Goal: Submit feedback/report problem: Submit feedback/report problem

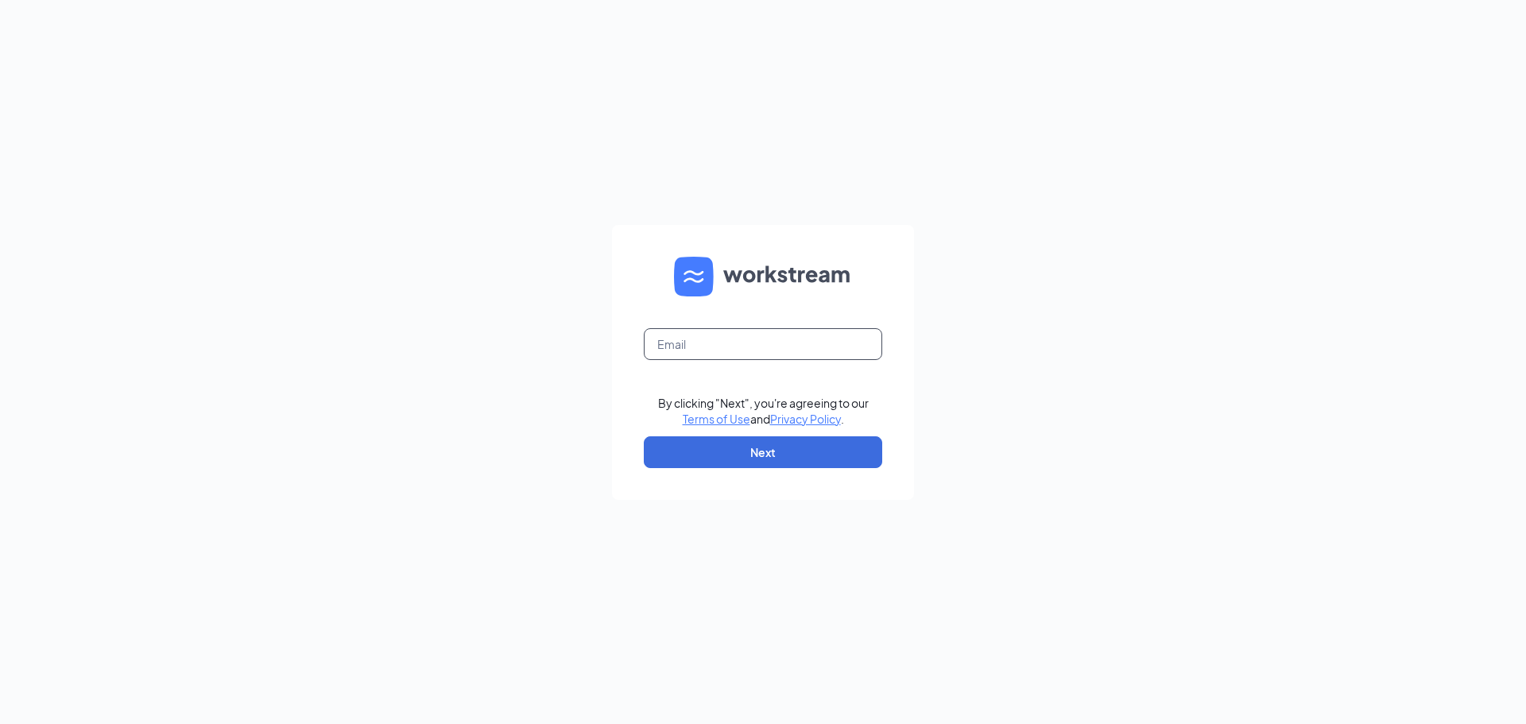
click at [764, 334] on input "text" at bounding box center [763, 344] width 238 height 32
type input "[PERSON_NAME][EMAIL_ADDRESS][DOMAIN_NAME]"
click at [779, 463] on button "Next" at bounding box center [763, 452] width 238 height 32
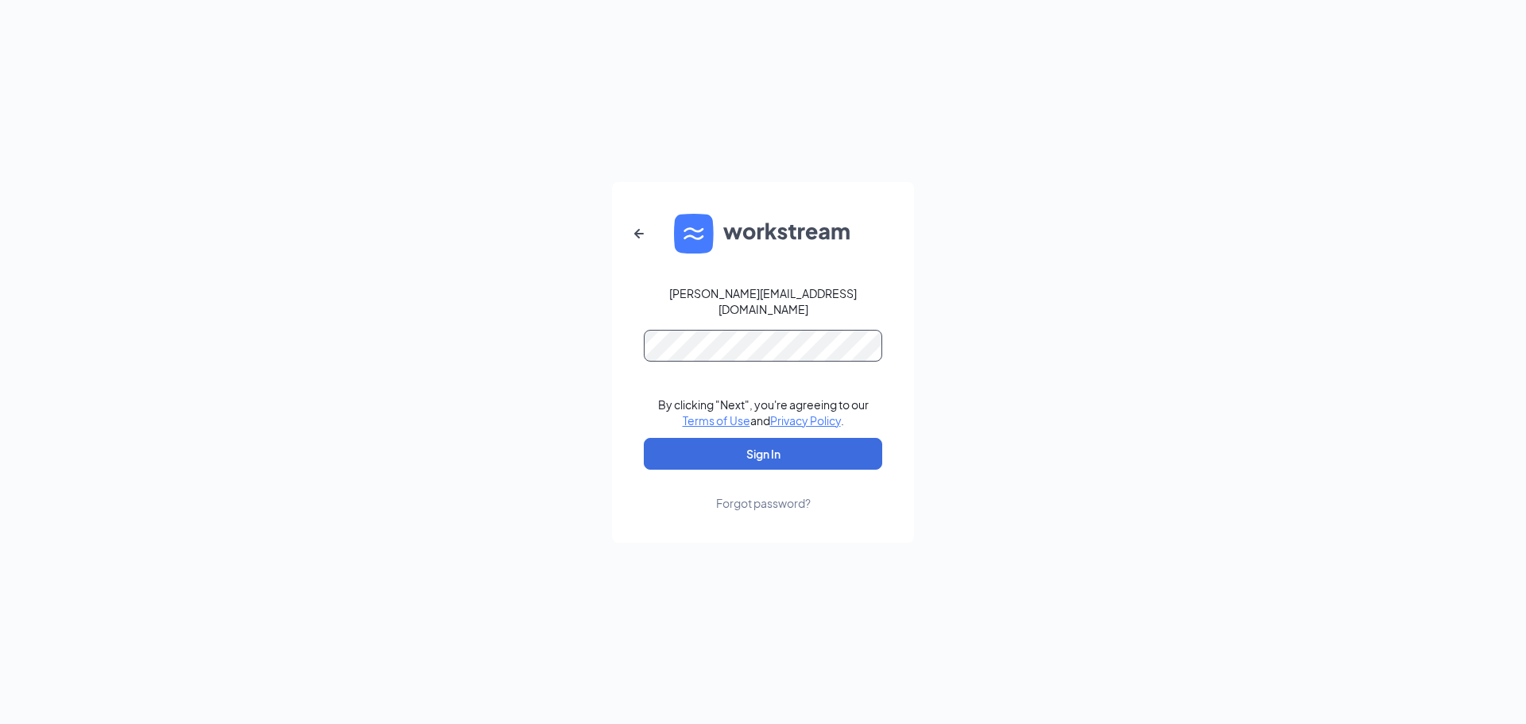
click at [644, 438] on button "Sign In" at bounding box center [763, 454] width 238 height 32
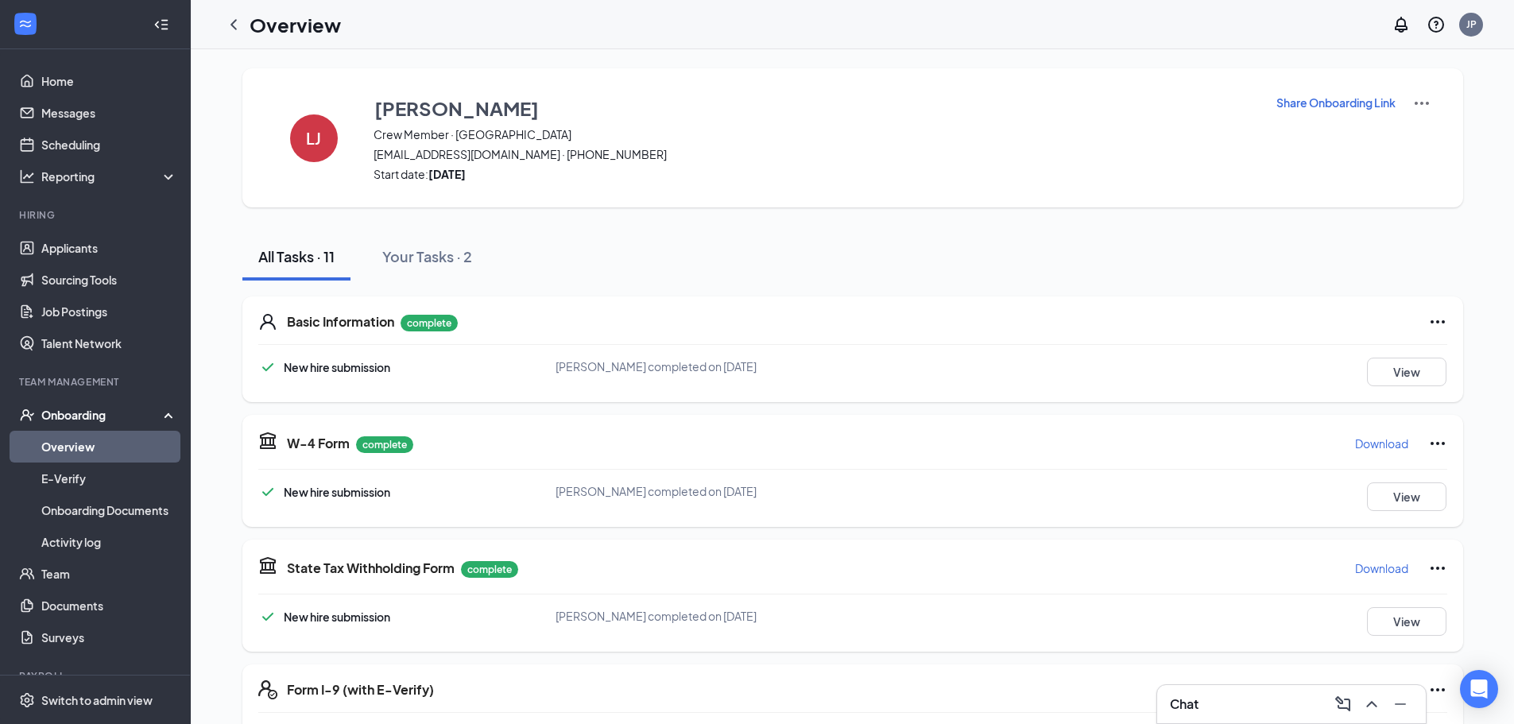
scroll to position [318, 0]
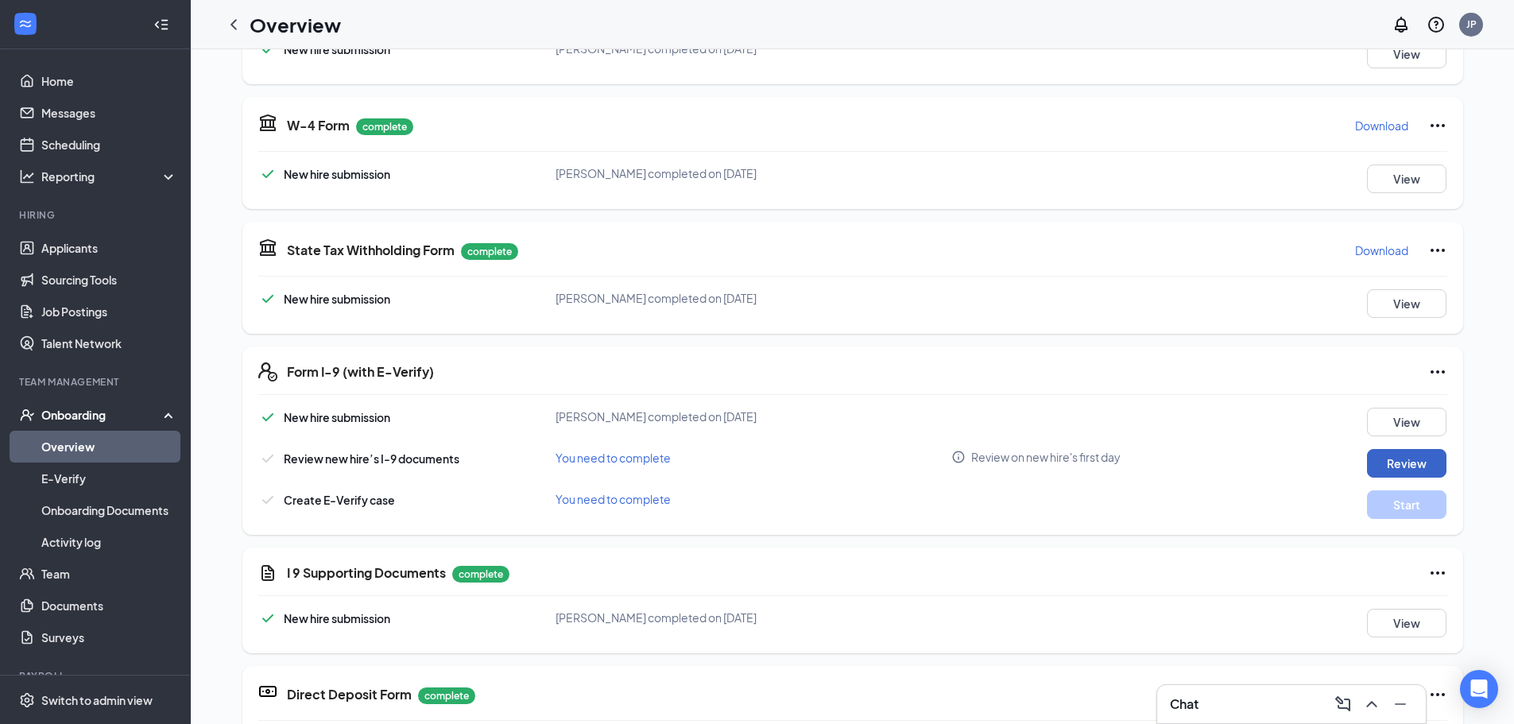
click at [1378, 467] on button "Review" at bounding box center [1406, 463] width 79 height 29
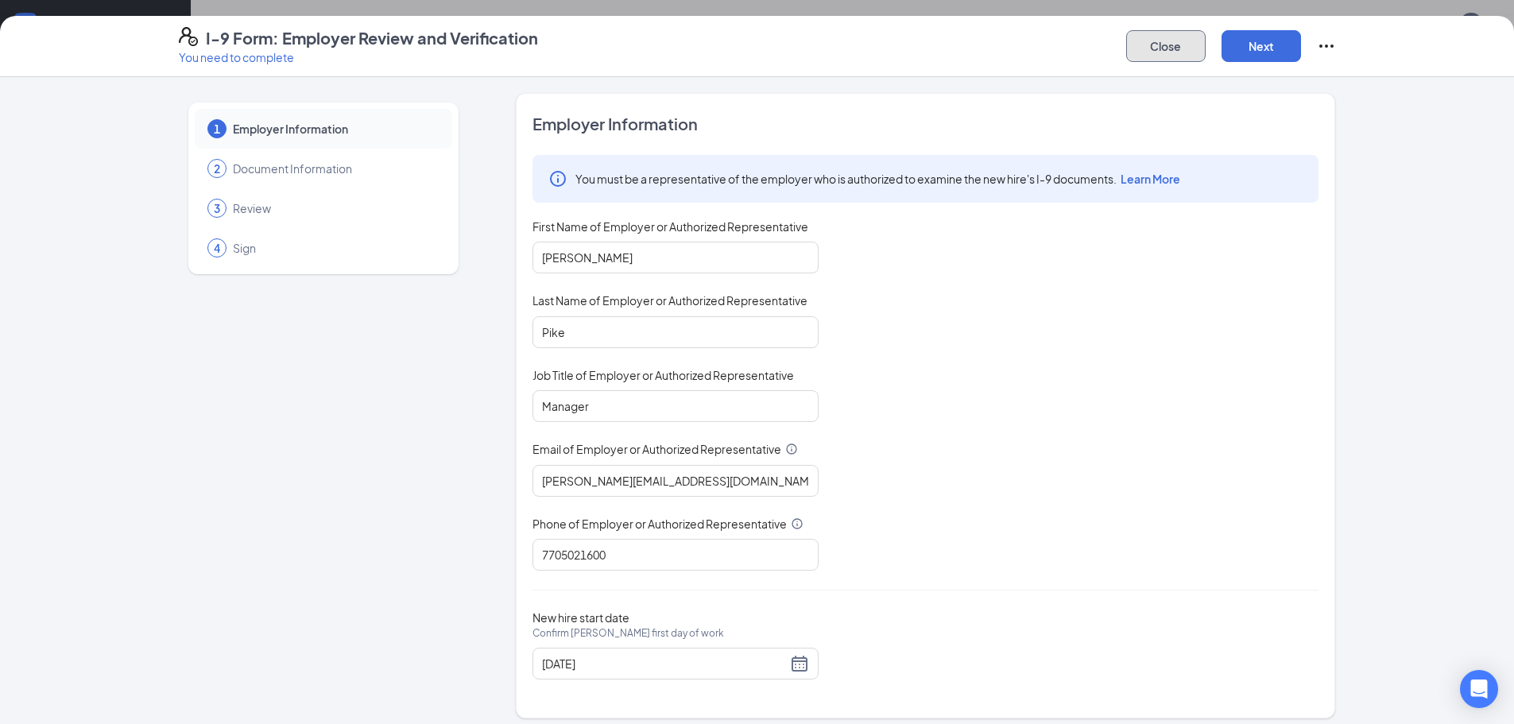
click at [1149, 43] on button "Close" at bounding box center [1165, 46] width 79 height 32
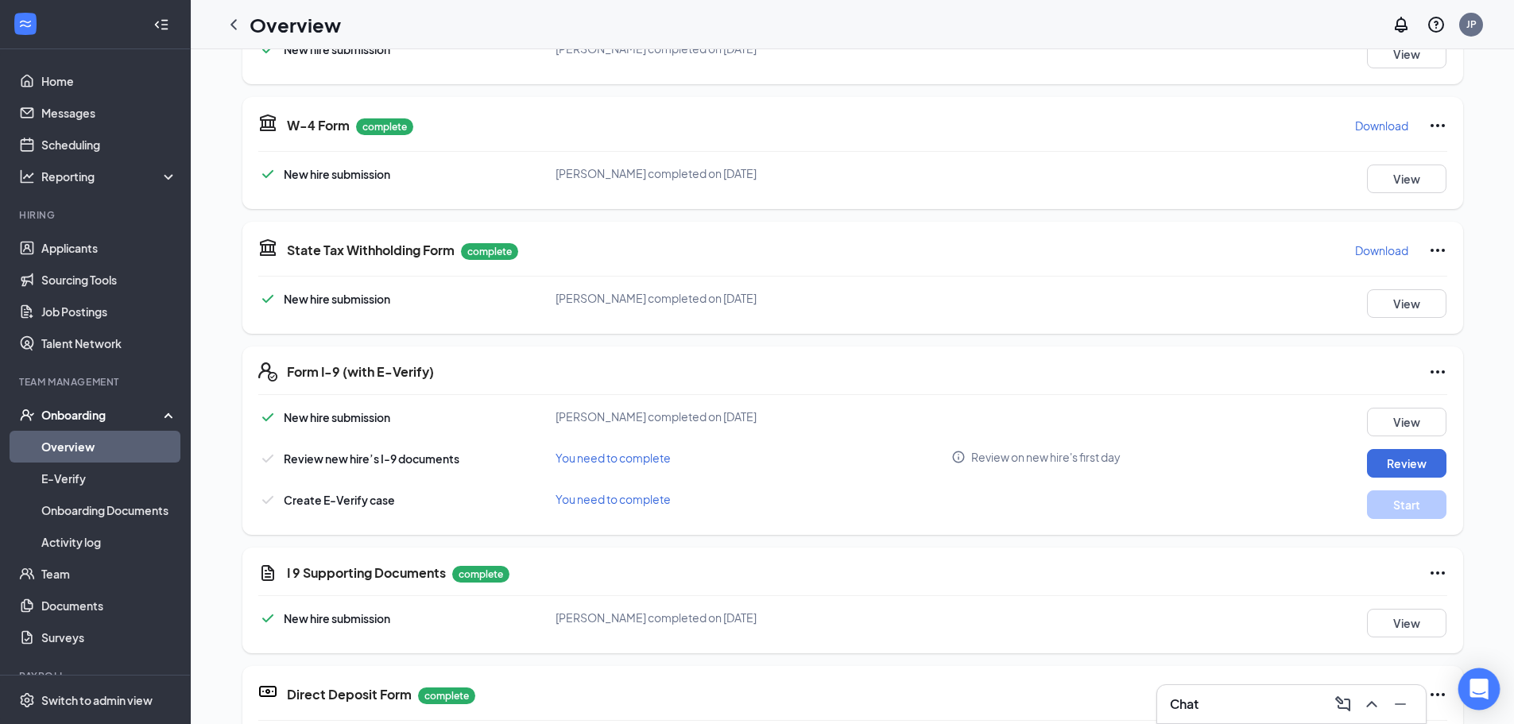
click at [1474, 685] on icon "Open Intercom Messenger" at bounding box center [1479, 689] width 18 height 21
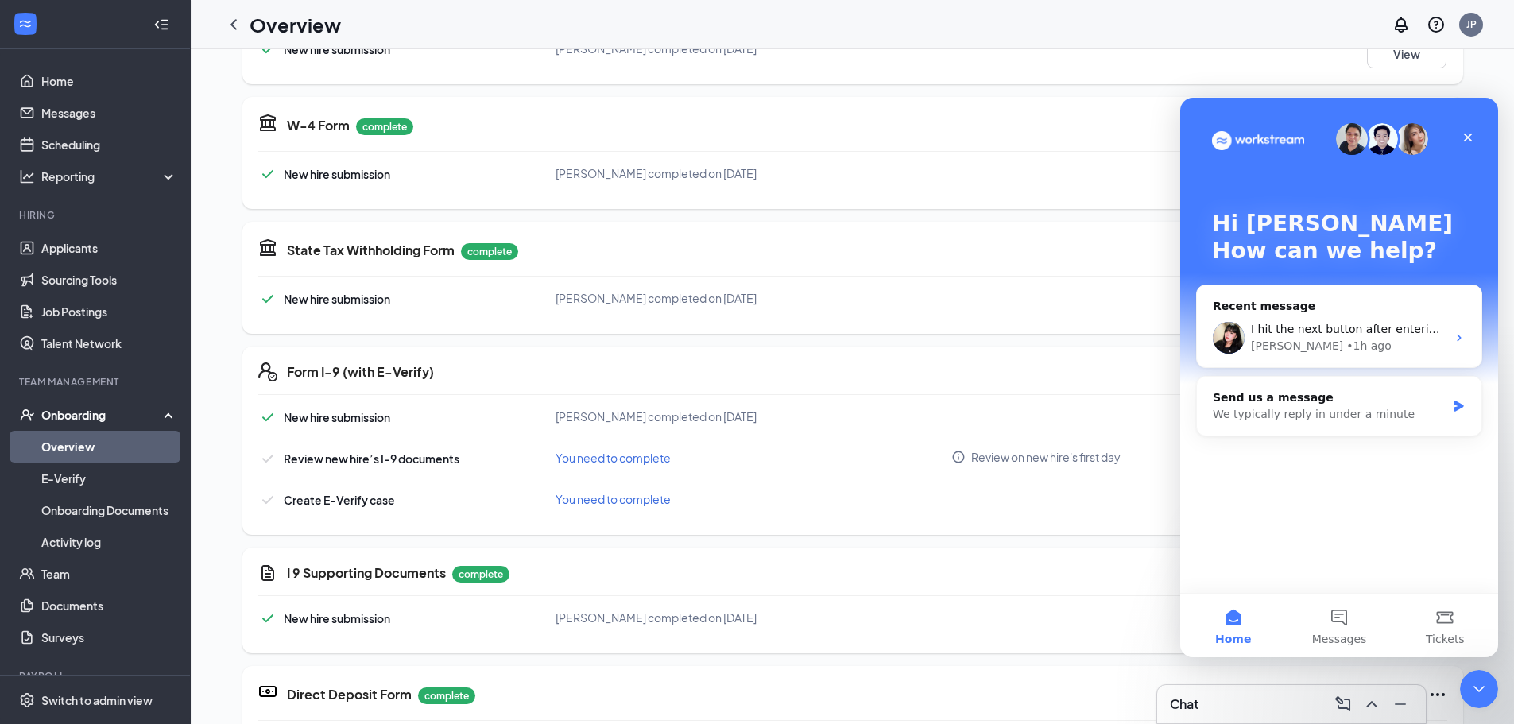
scroll to position [0, 0]
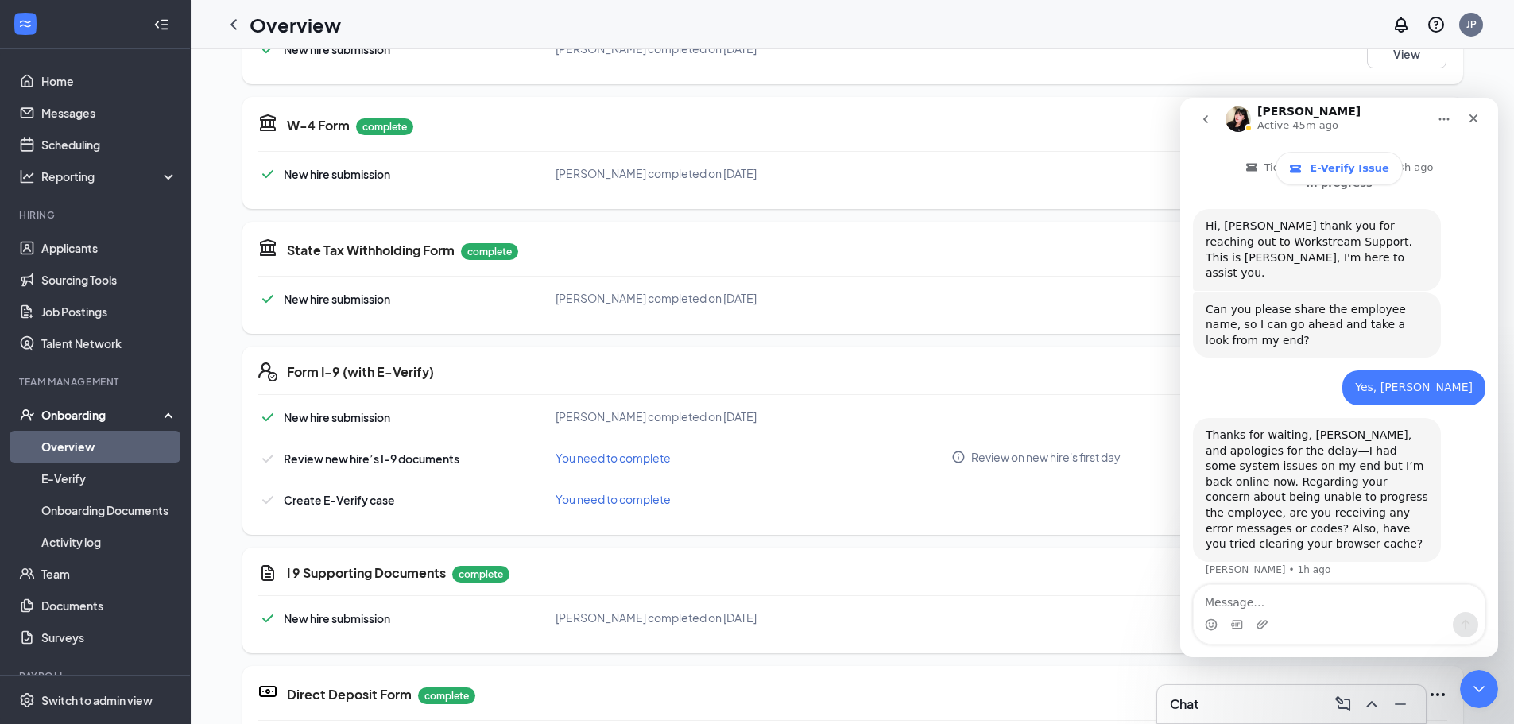
scroll to position [479, 0]
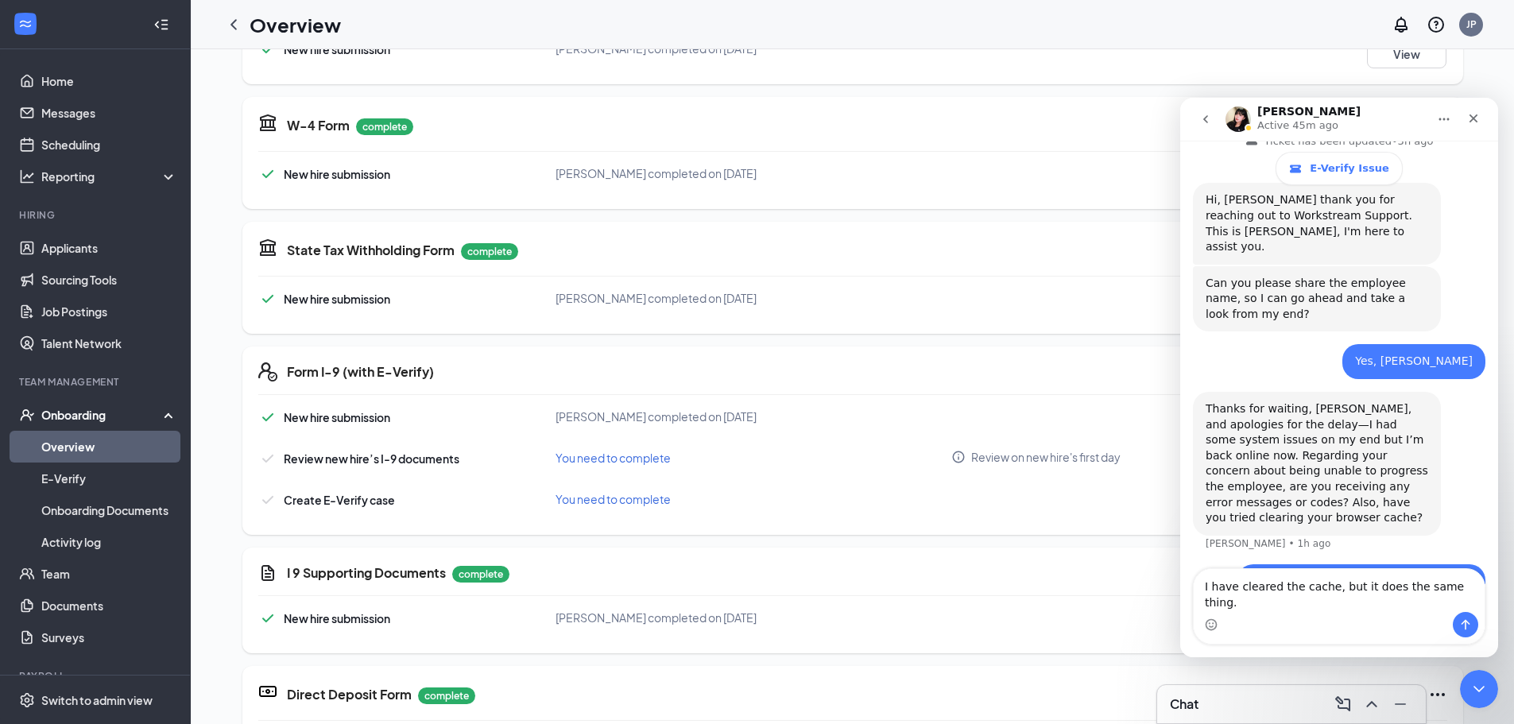
type textarea "I have cleared the cache, but it does the same thing."
click at [1465, 625] on icon "Send a message…" at bounding box center [1466, 624] width 13 height 13
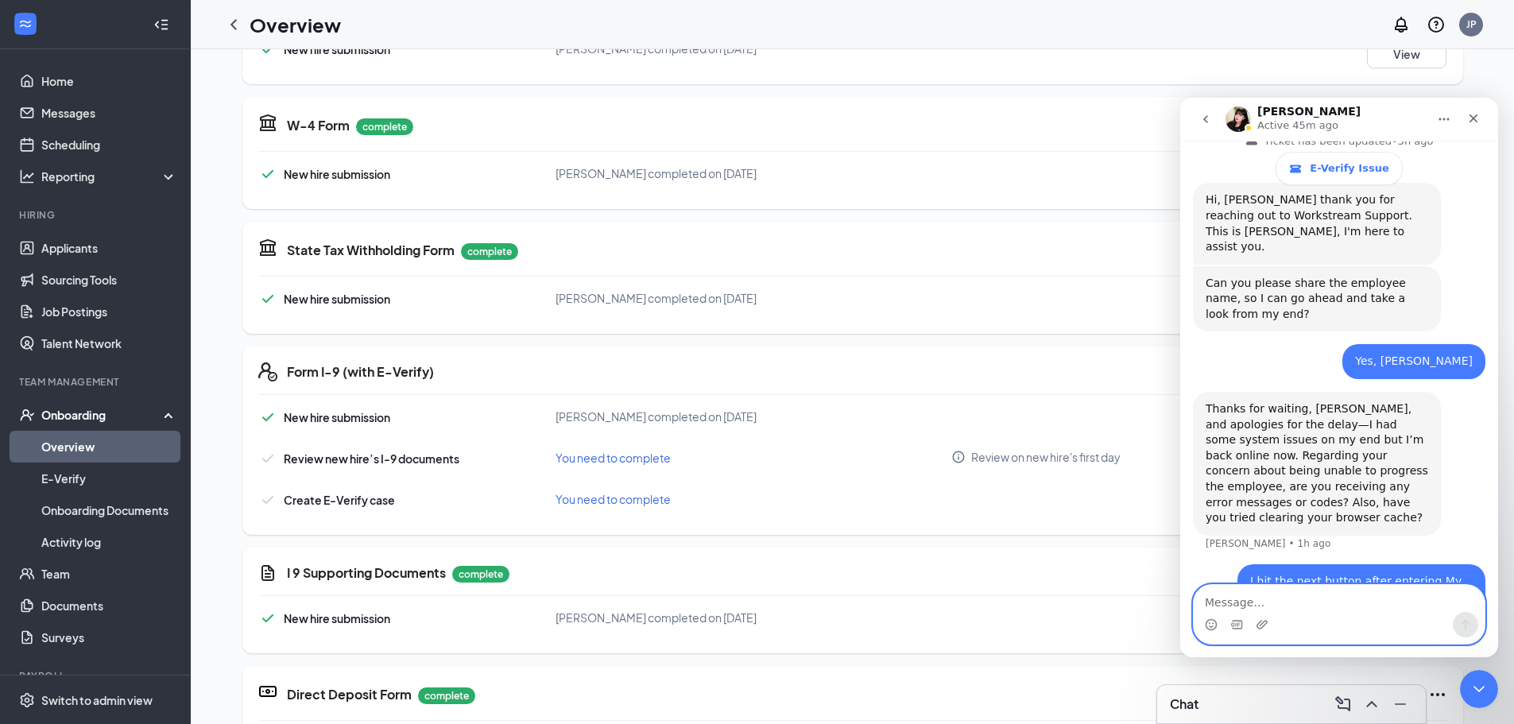
scroll to position [541, 0]
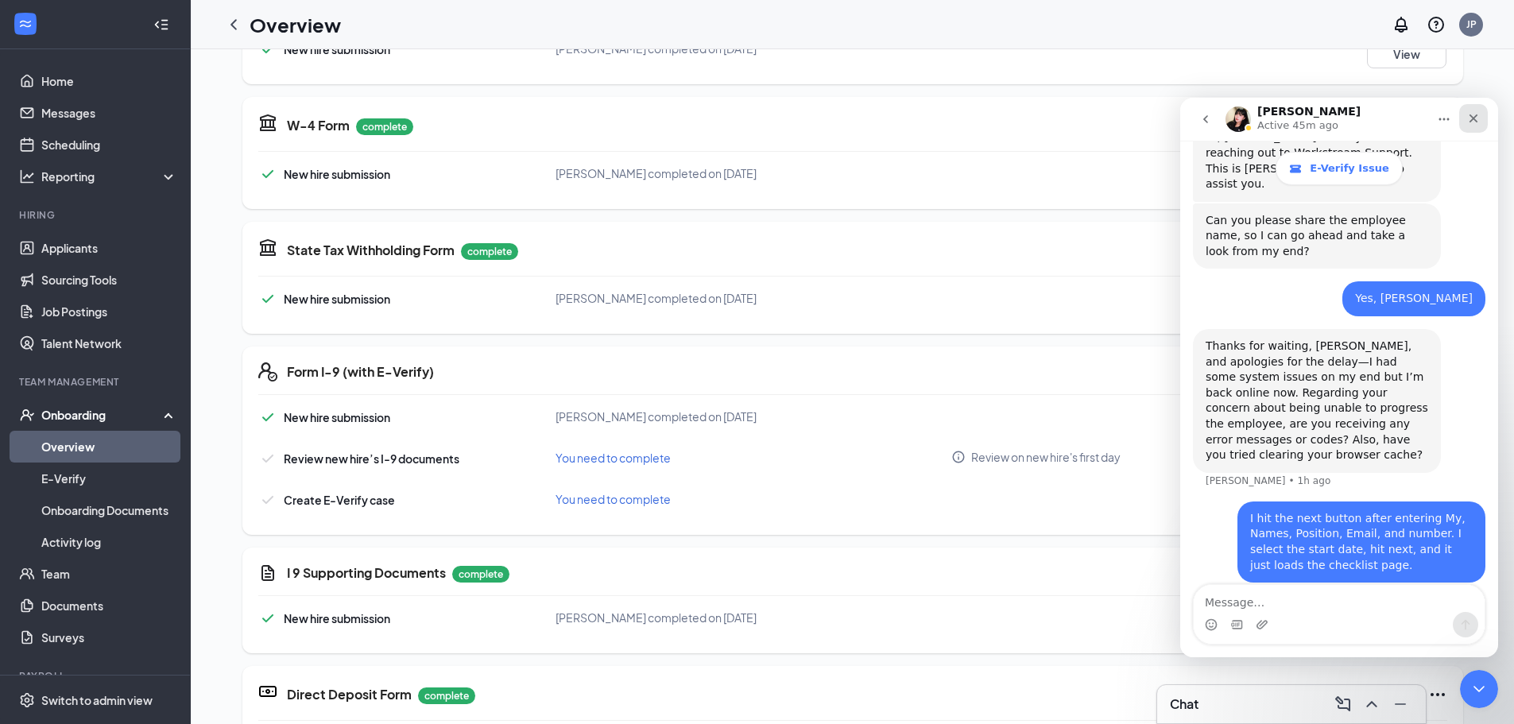
click at [1479, 129] on div "Close" at bounding box center [1474, 118] width 29 height 29
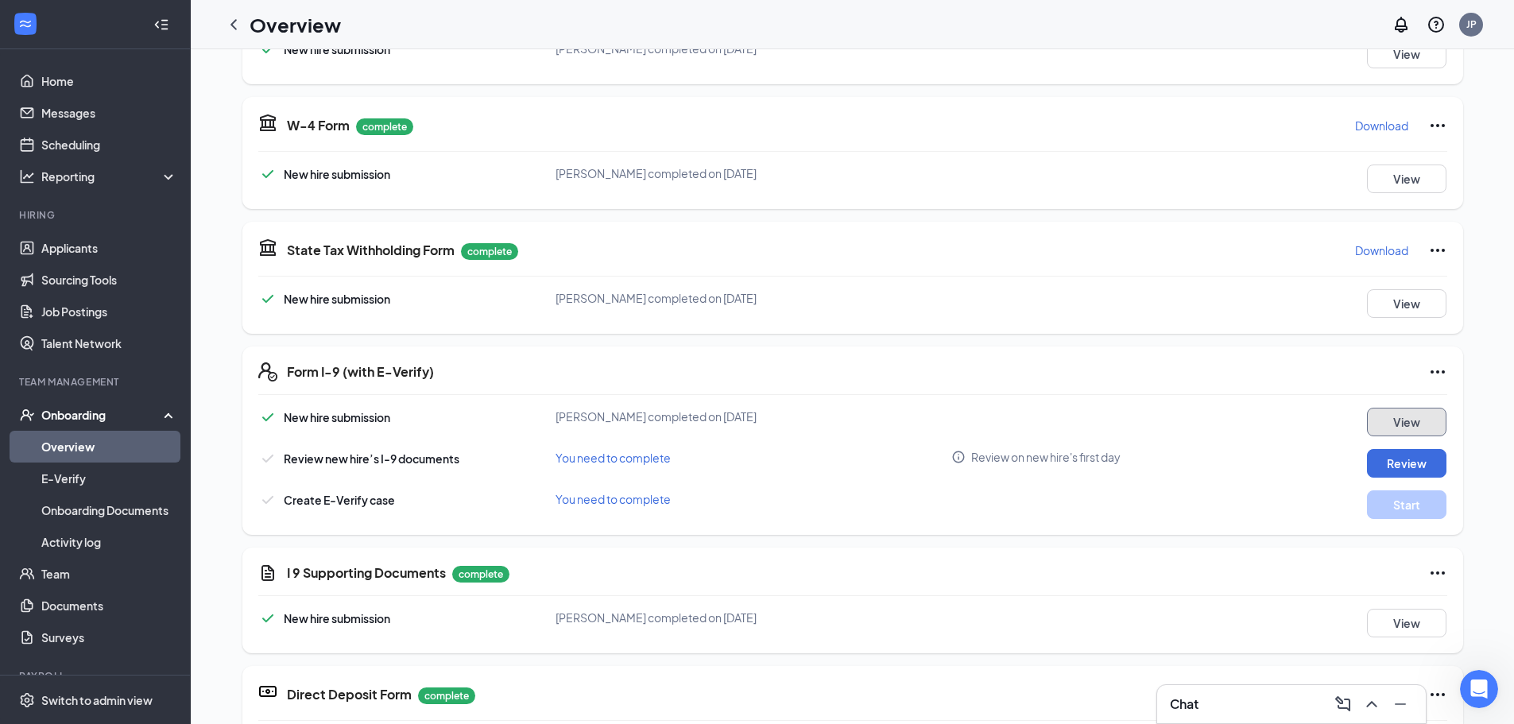
click at [1402, 417] on button "View" at bounding box center [1406, 422] width 79 height 29
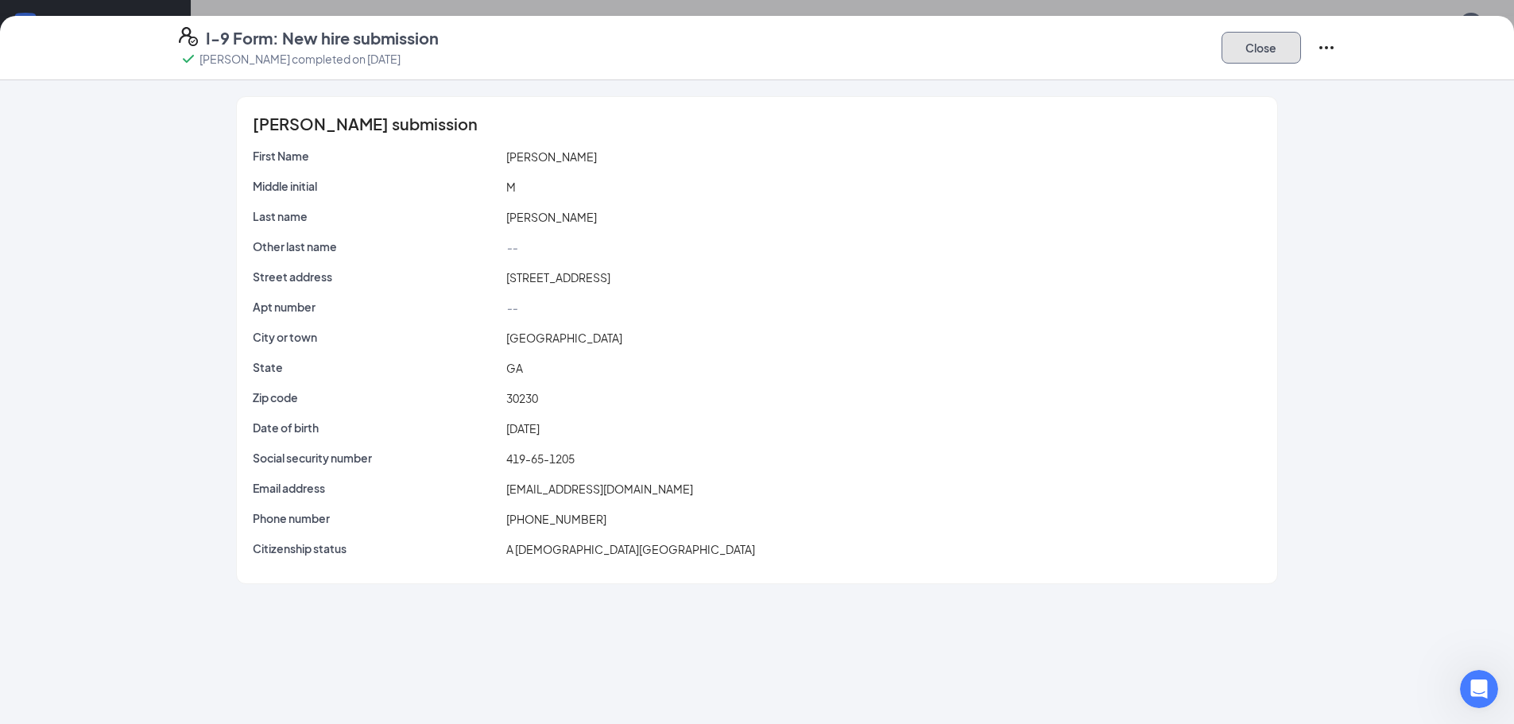
click at [1288, 41] on button "Close" at bounding box center [1261, 48] width 79 height 32
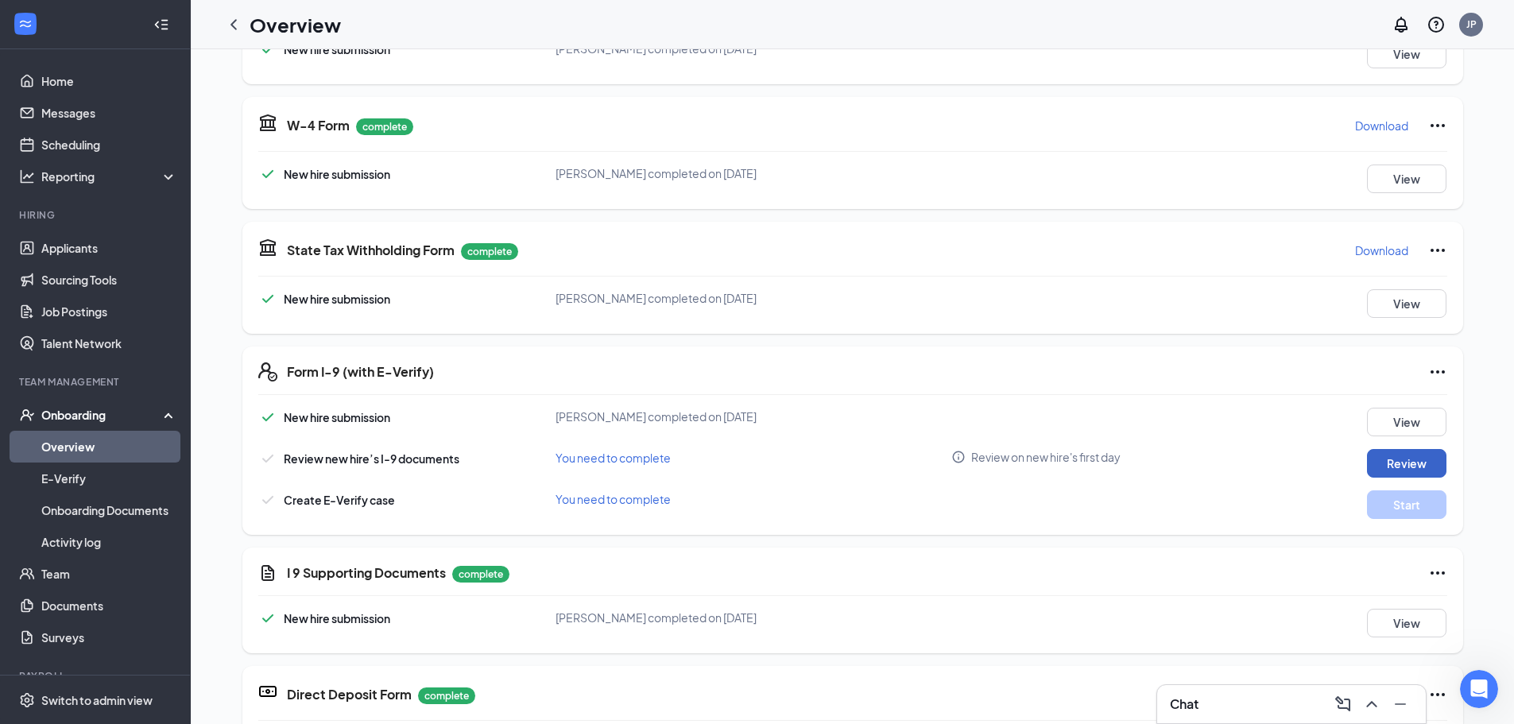
click at [1406, 453] on button "Review" at bounding box center [1406, 463] width 79 height 29
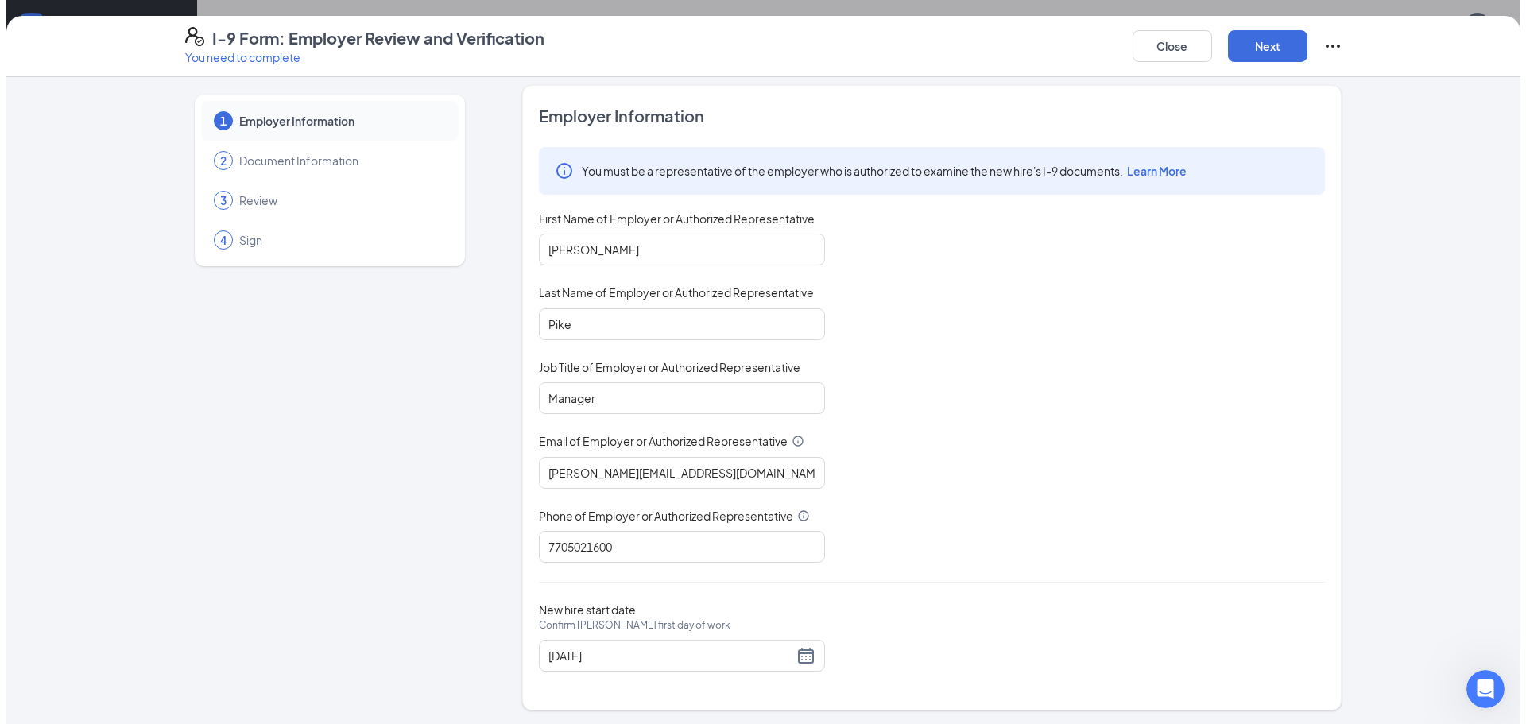
scroll to position [10, 0]
click at [1266, 53] on button "Next" at bounding box center [1261, 46] width 79 height 32
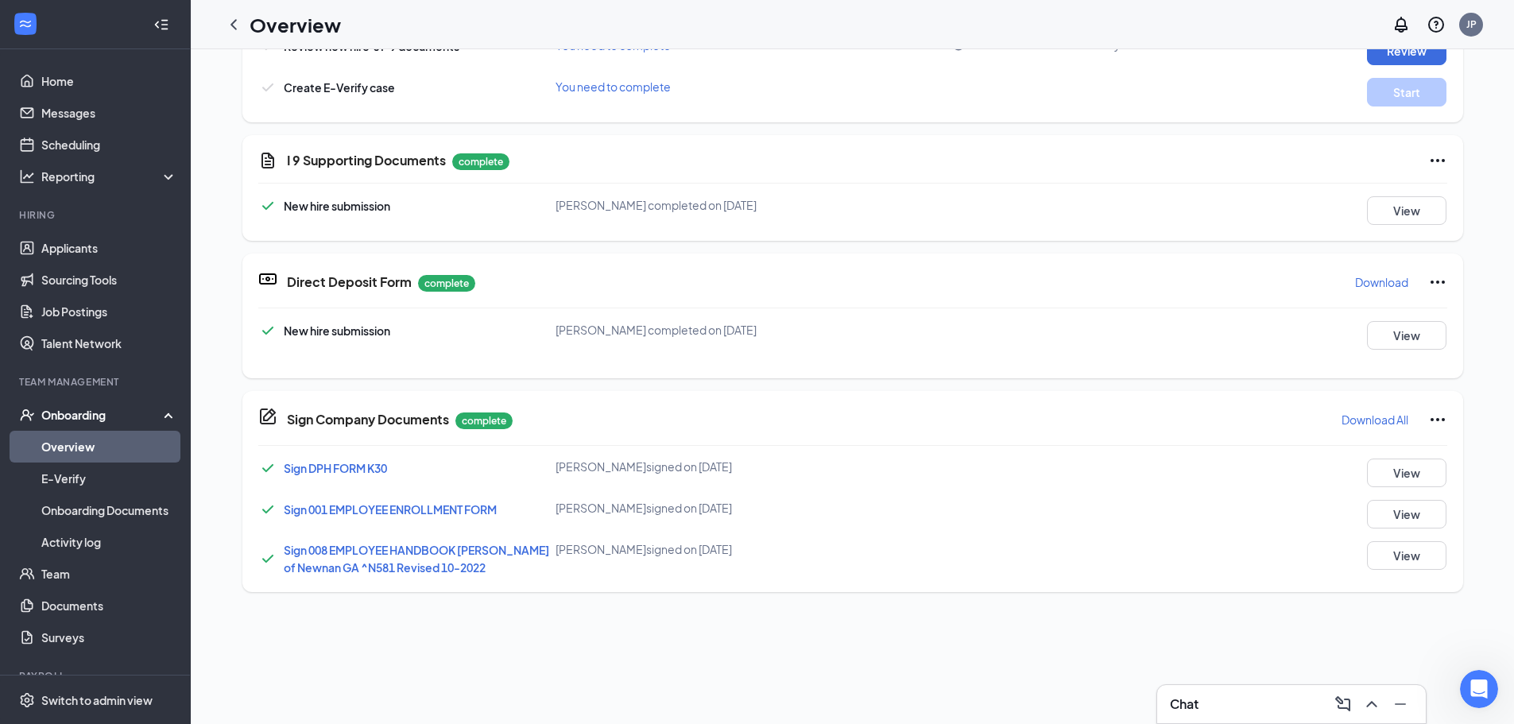
scroll to position [492, 0]
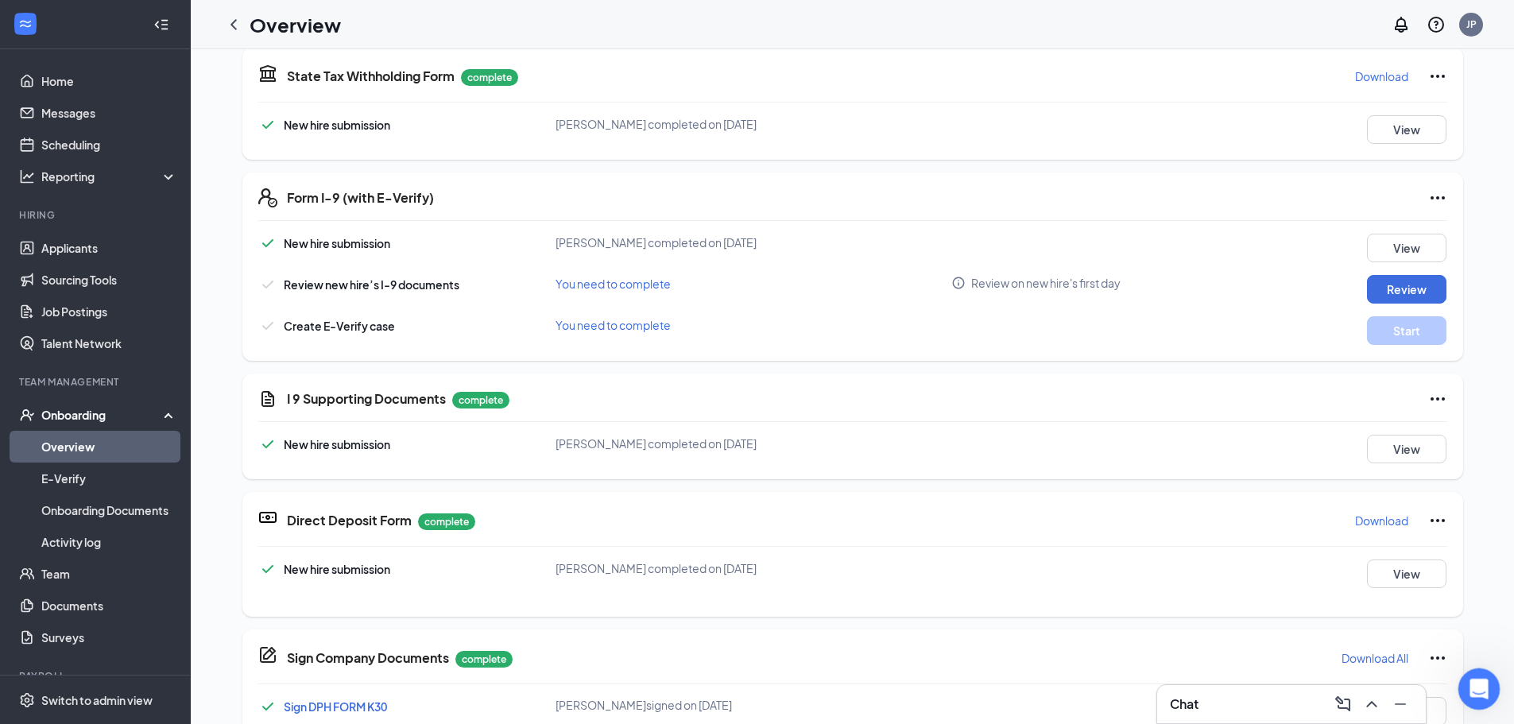
click at [1485, 685] on icon "Open Intercom Messenger" at bounding box center [1477, 687] width 26 height 26
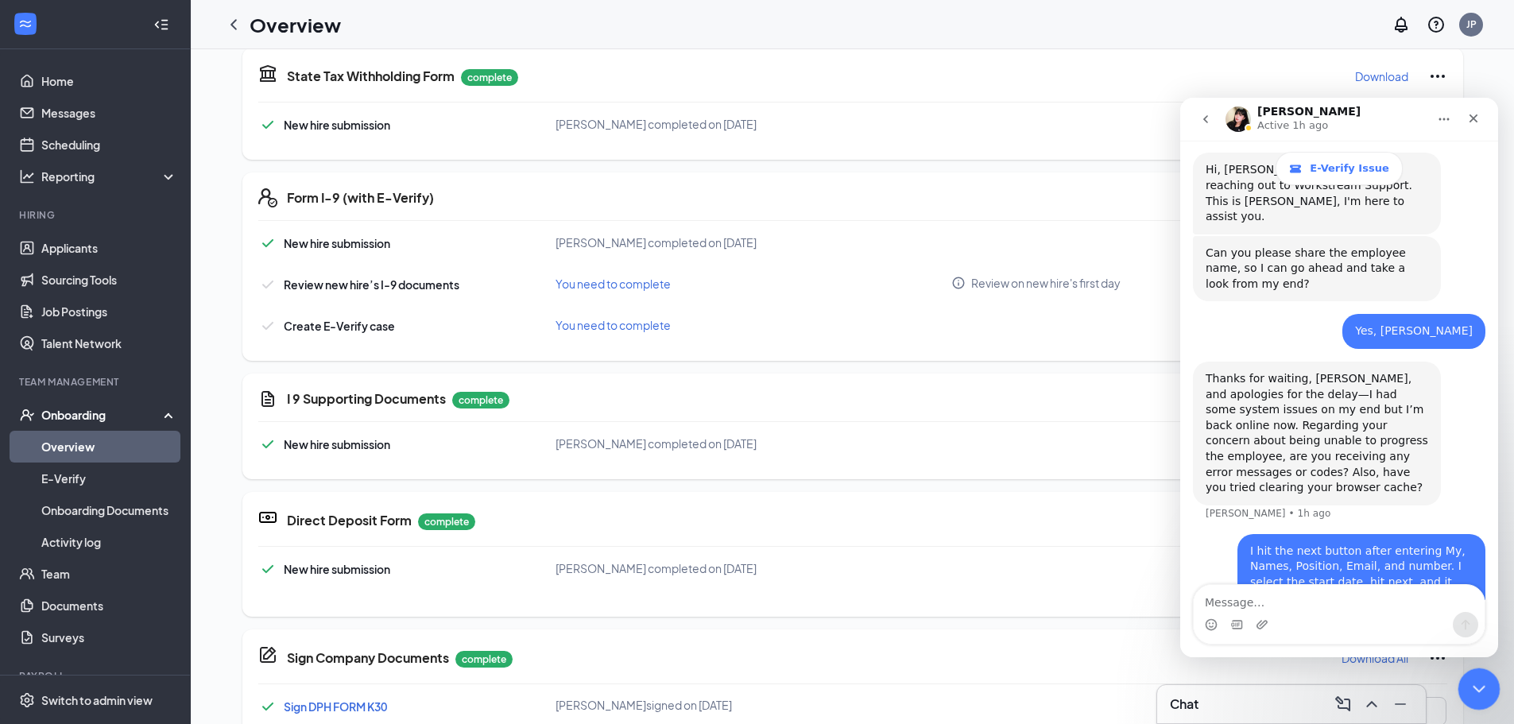
scroll to position [541, 0]
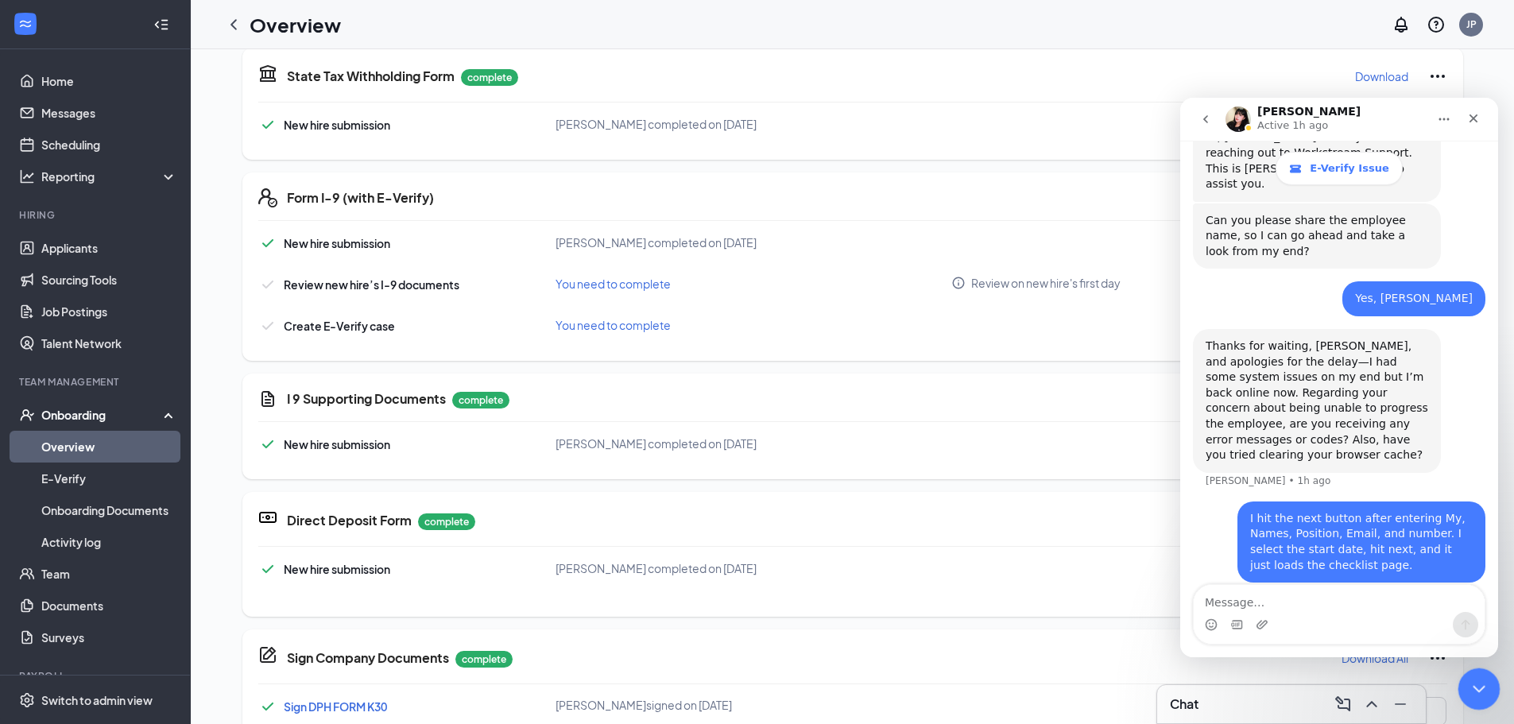
click at [1479, 688] on icon "Close Intercom Messenger" at bounding box center [1476, 687] width 11 height 6
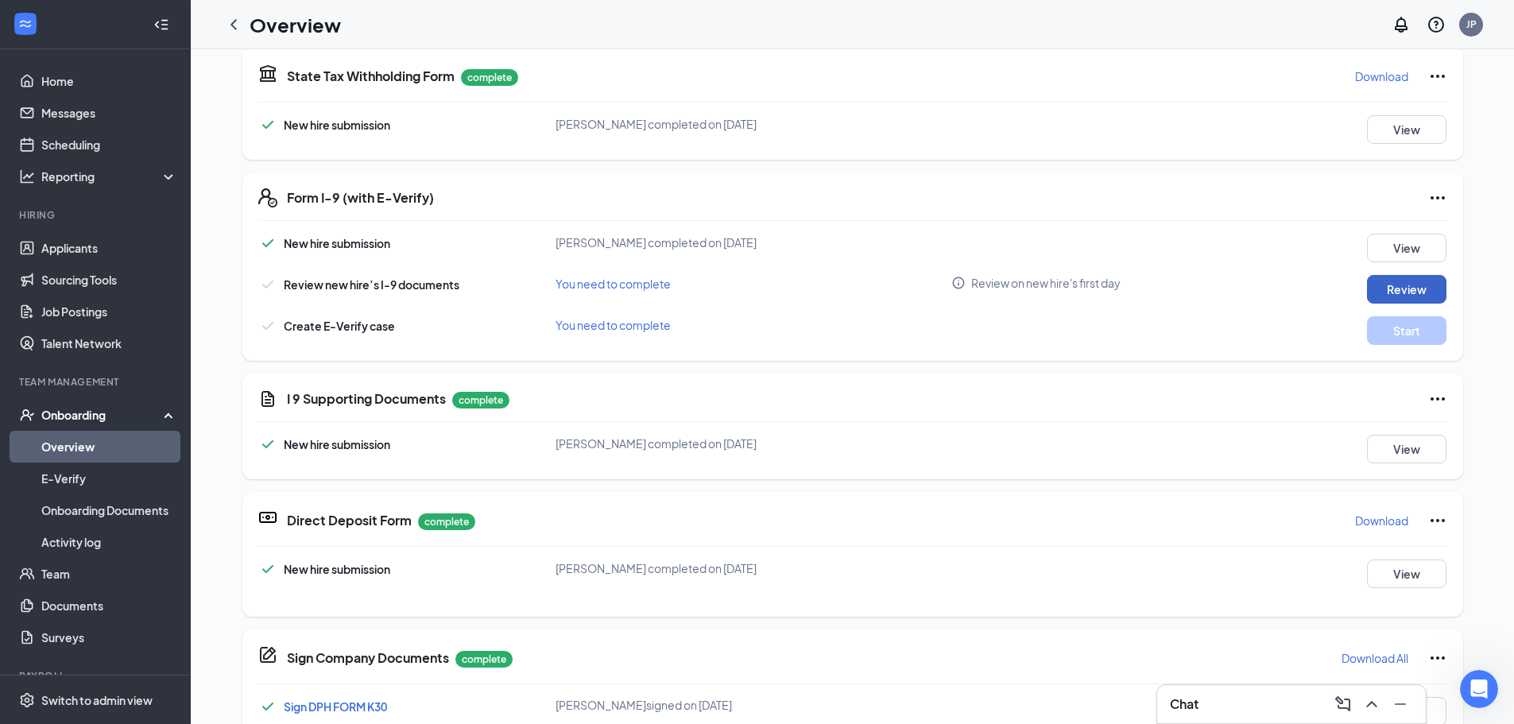
click at [1389, 285] on button "Review" at bounding box center [1406, 289] width 79 height 29
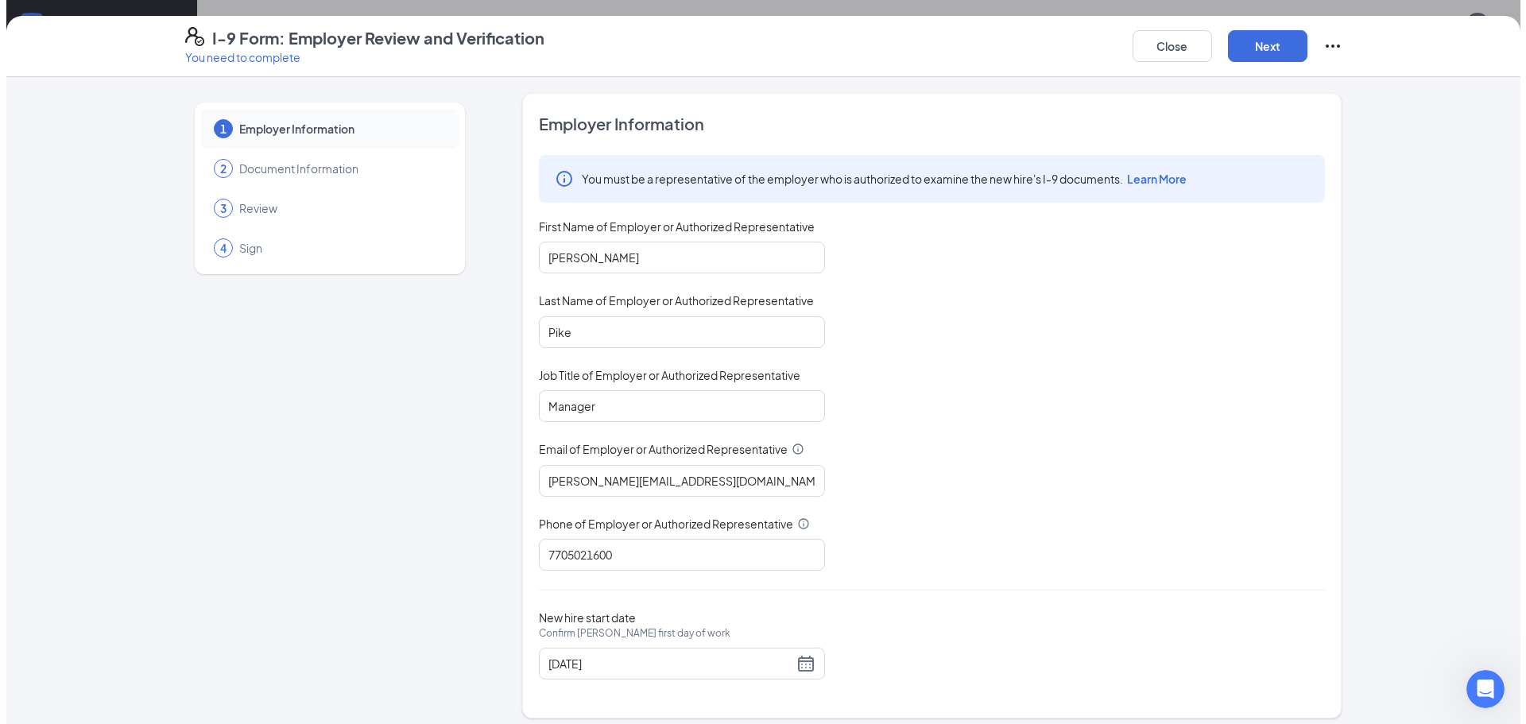
scroll to position [10, 0]
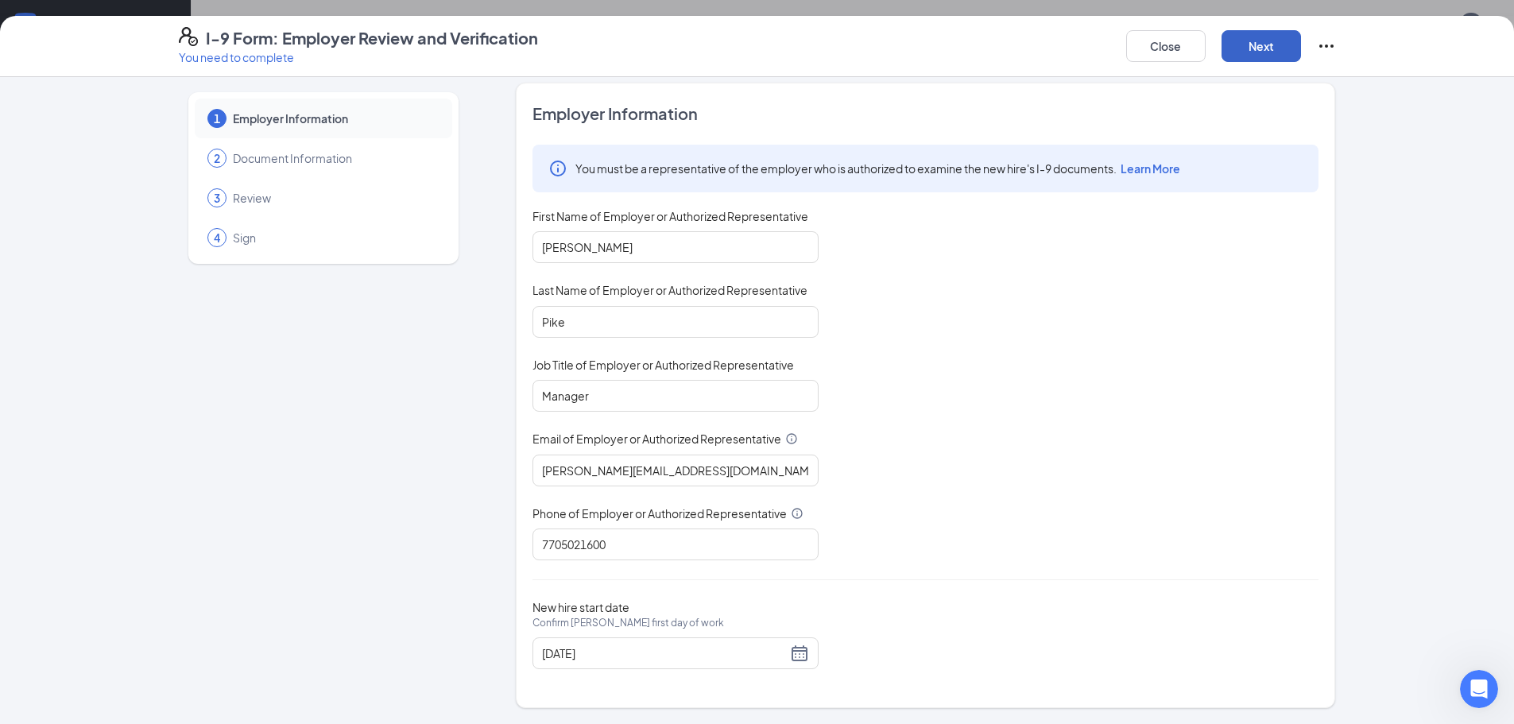
click at [1243, 60] on button "Next" at bounding box center [1261, 46] width 79 height 32
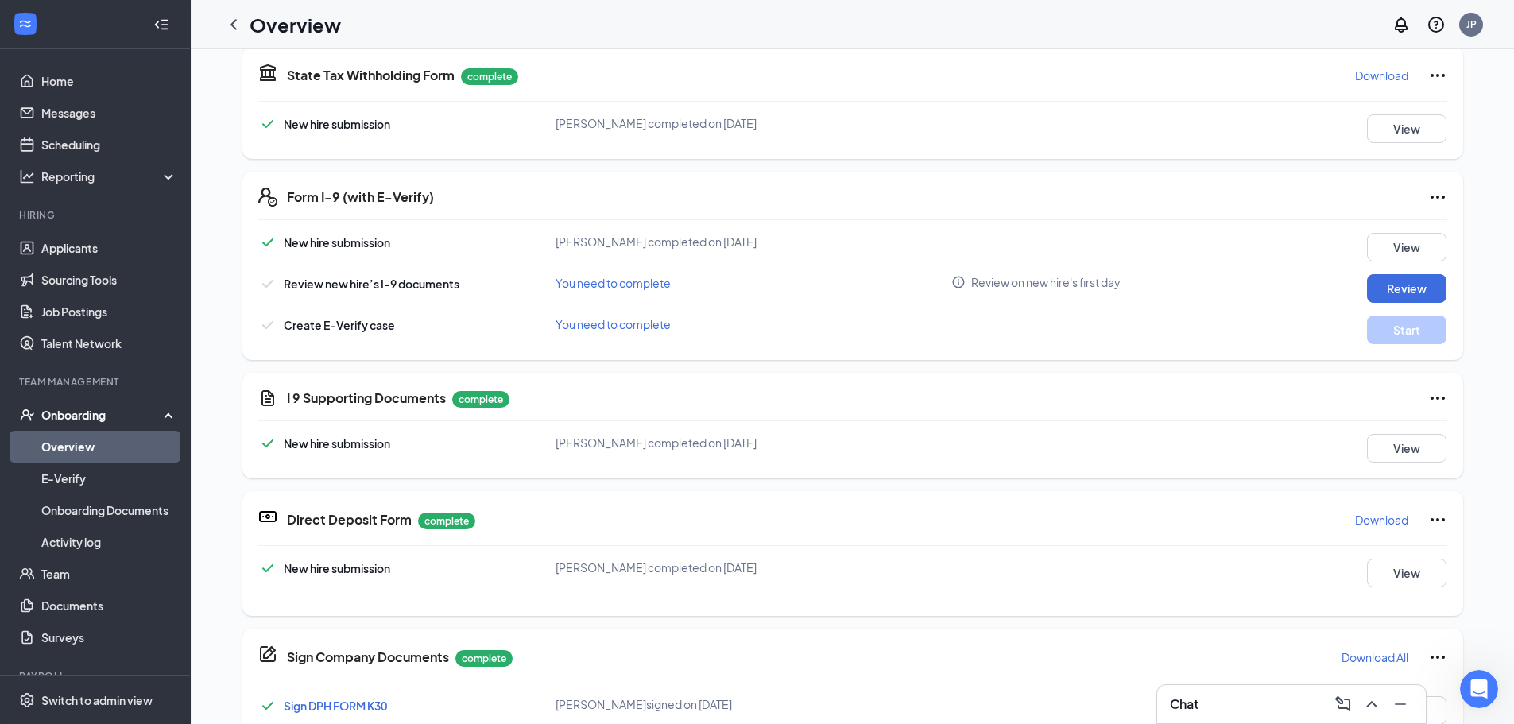
scroll to position [492, 0]
click at [1432, 200] on icon "Ellipses" at bounding box center [1438, 197] width 19 height 19
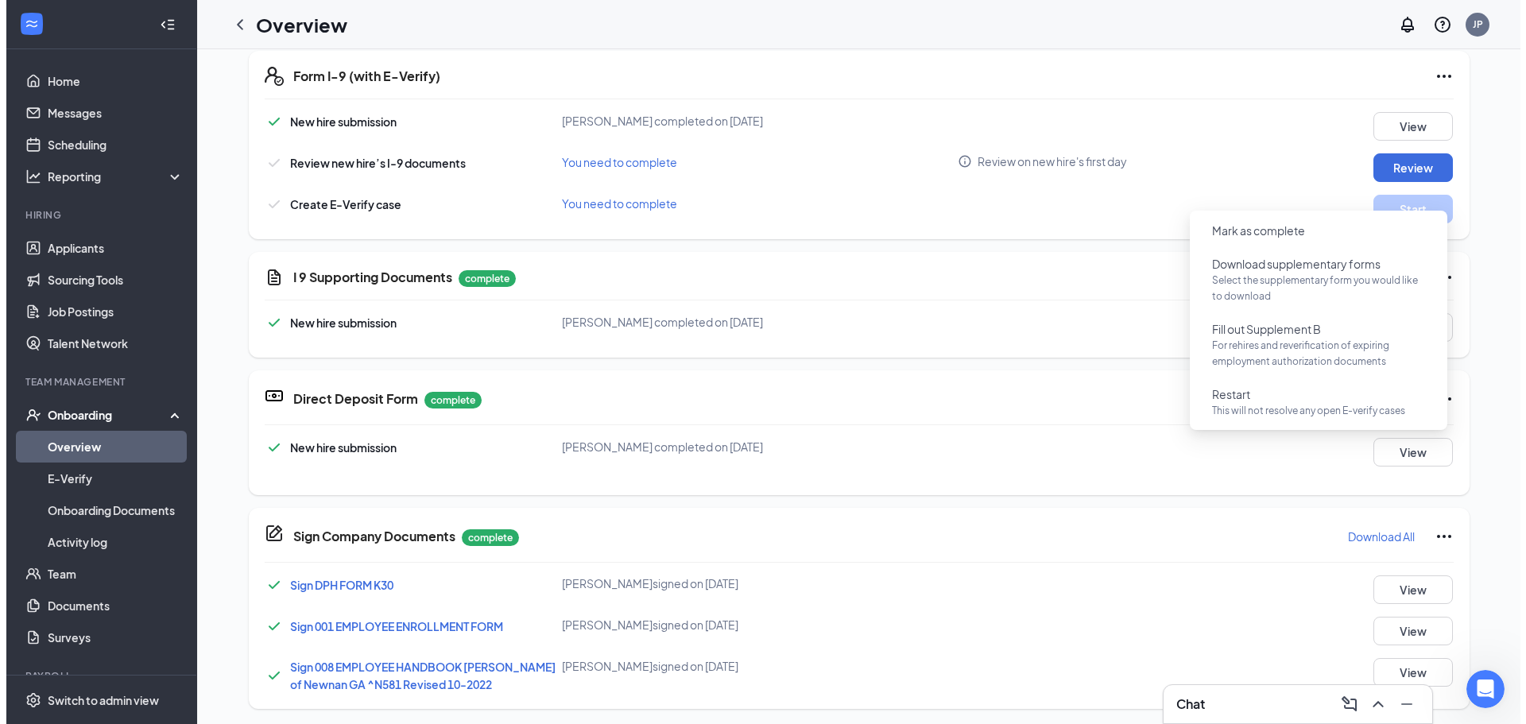
scroll to position [651, 0]
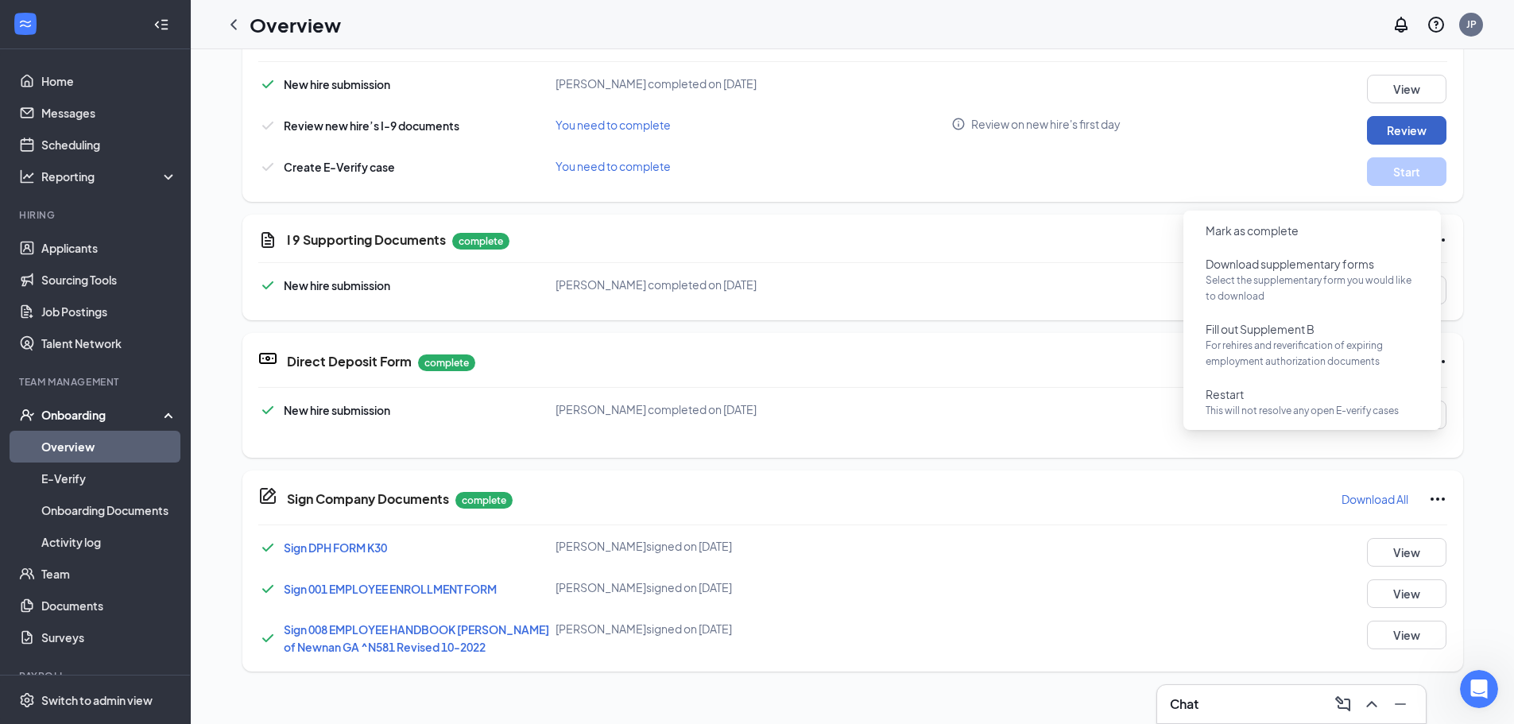
click at [1380, 122] on button "Review" at bounding box center [1406, 130] width 79 height 29
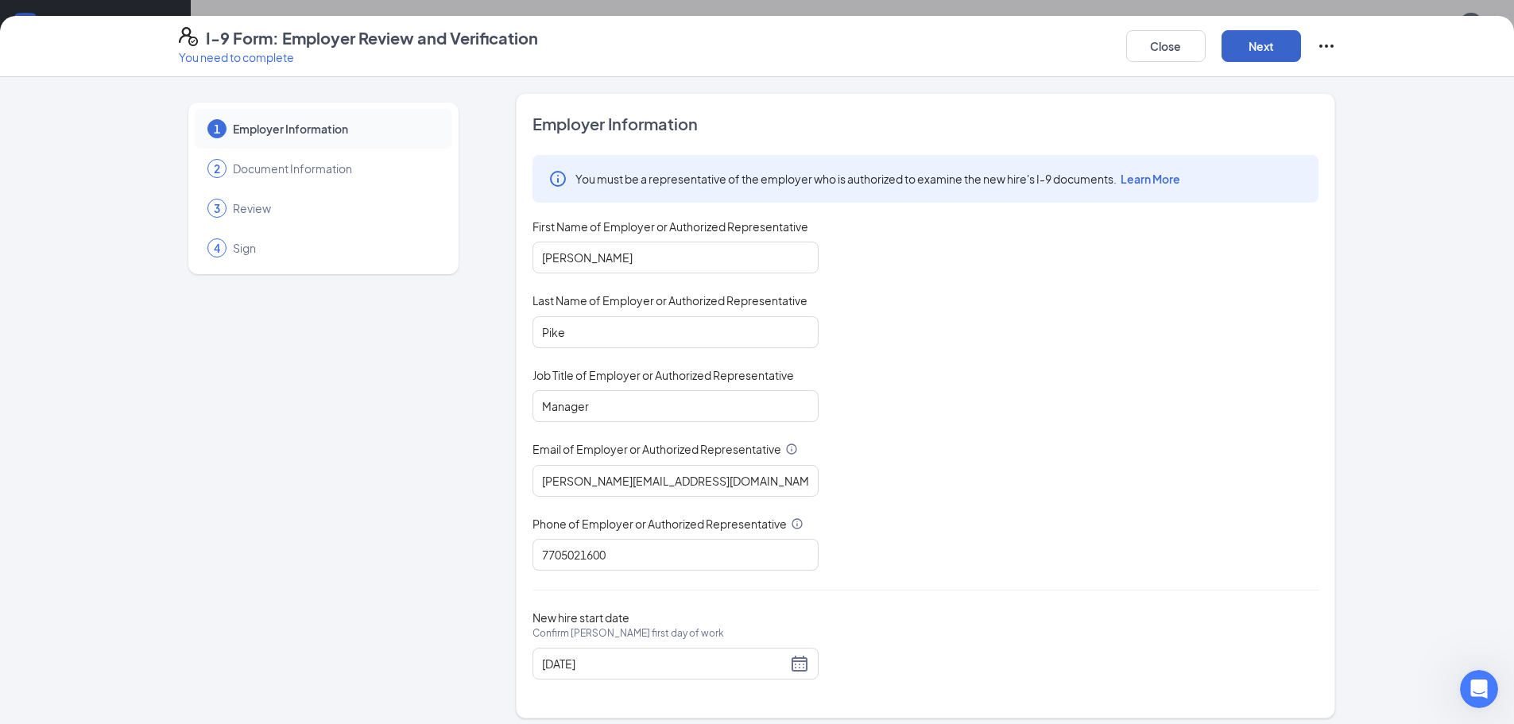
click at [1246, 46] on button "Next" at bounding box center [1261, 46] width 79 height 32
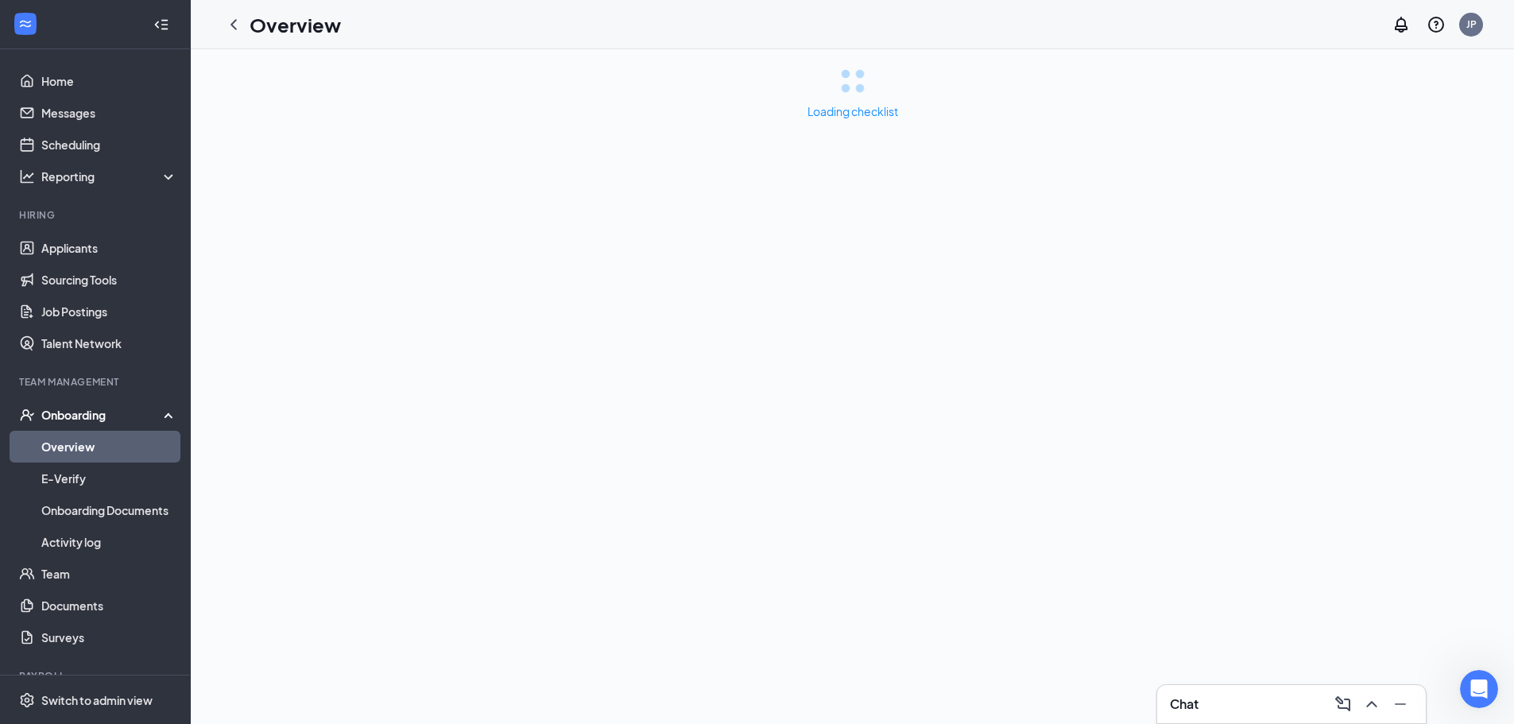
scroll to position [0, 0]
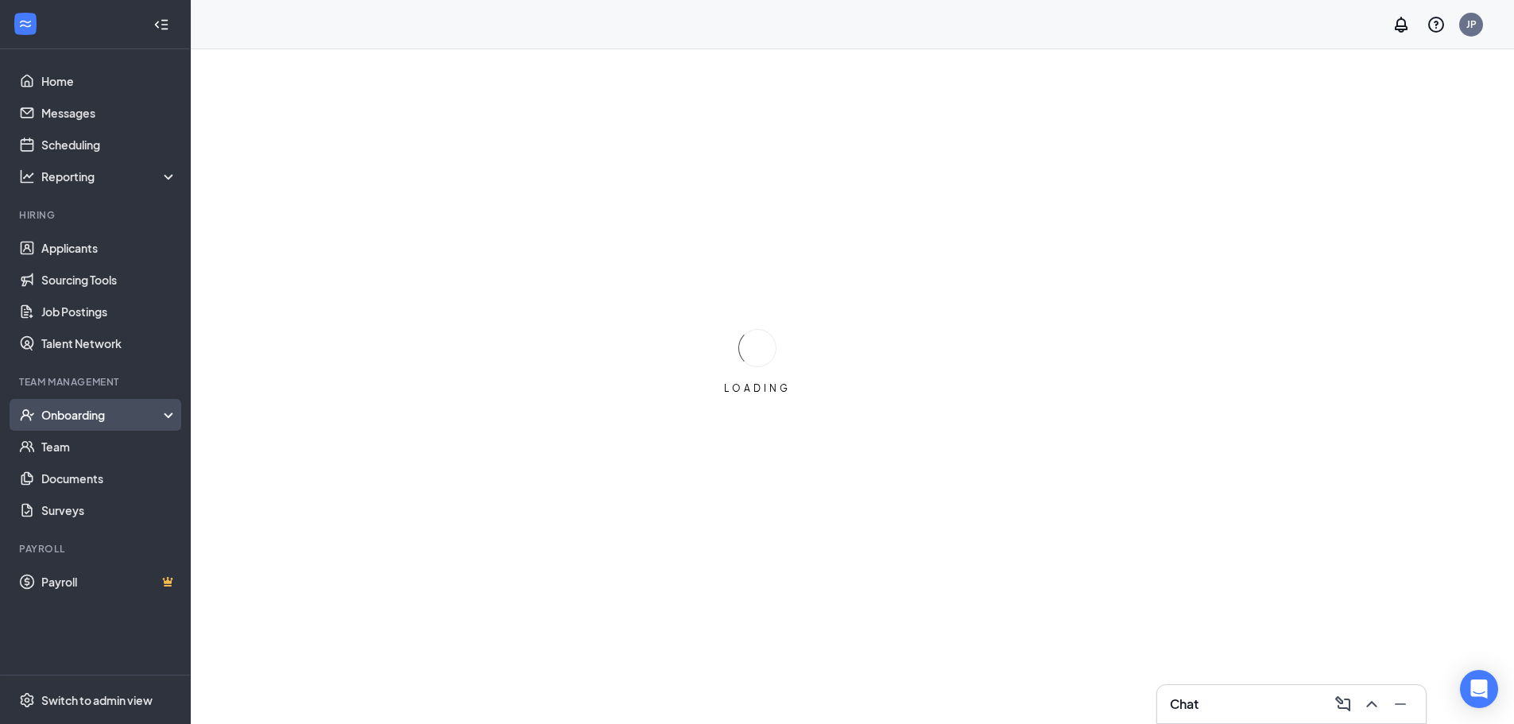
click at [68, 424] on div "Onboarding" at bounding box center [95, 415] width 191 height 32
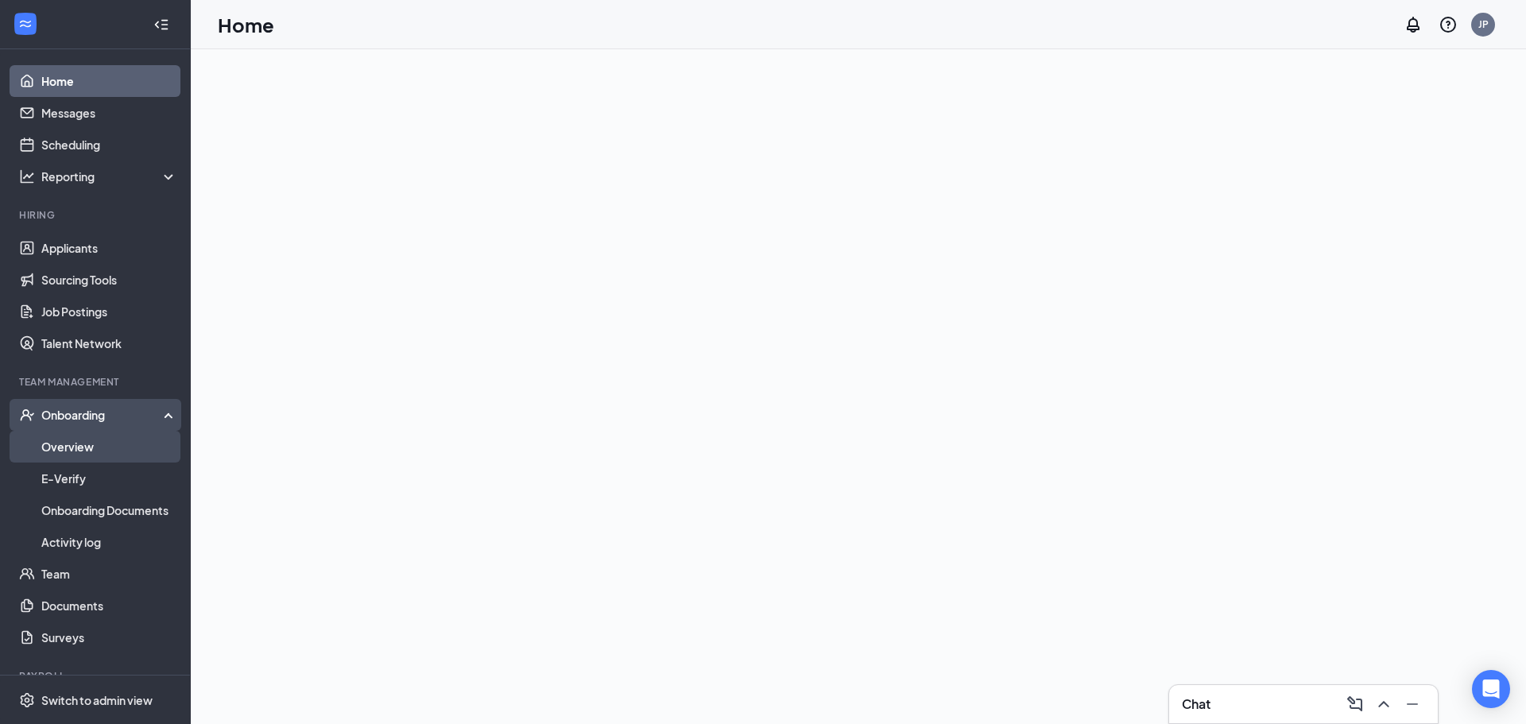
click at [67, 446] on link "Overview" at bounding box center [109, 447] width 136 height 32
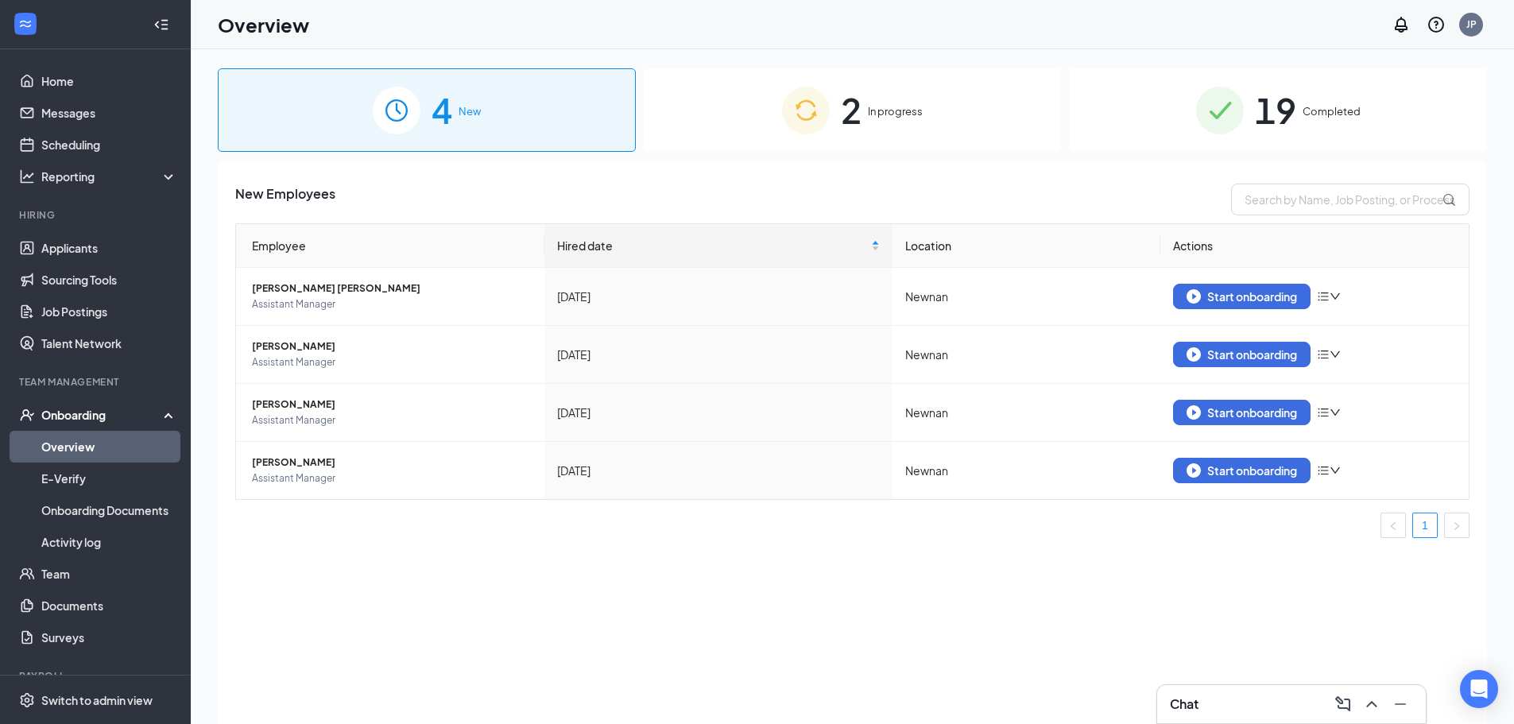
click at [918, 128] on div "2 In progress" at bounding box center [853, 109] width 418 height 83
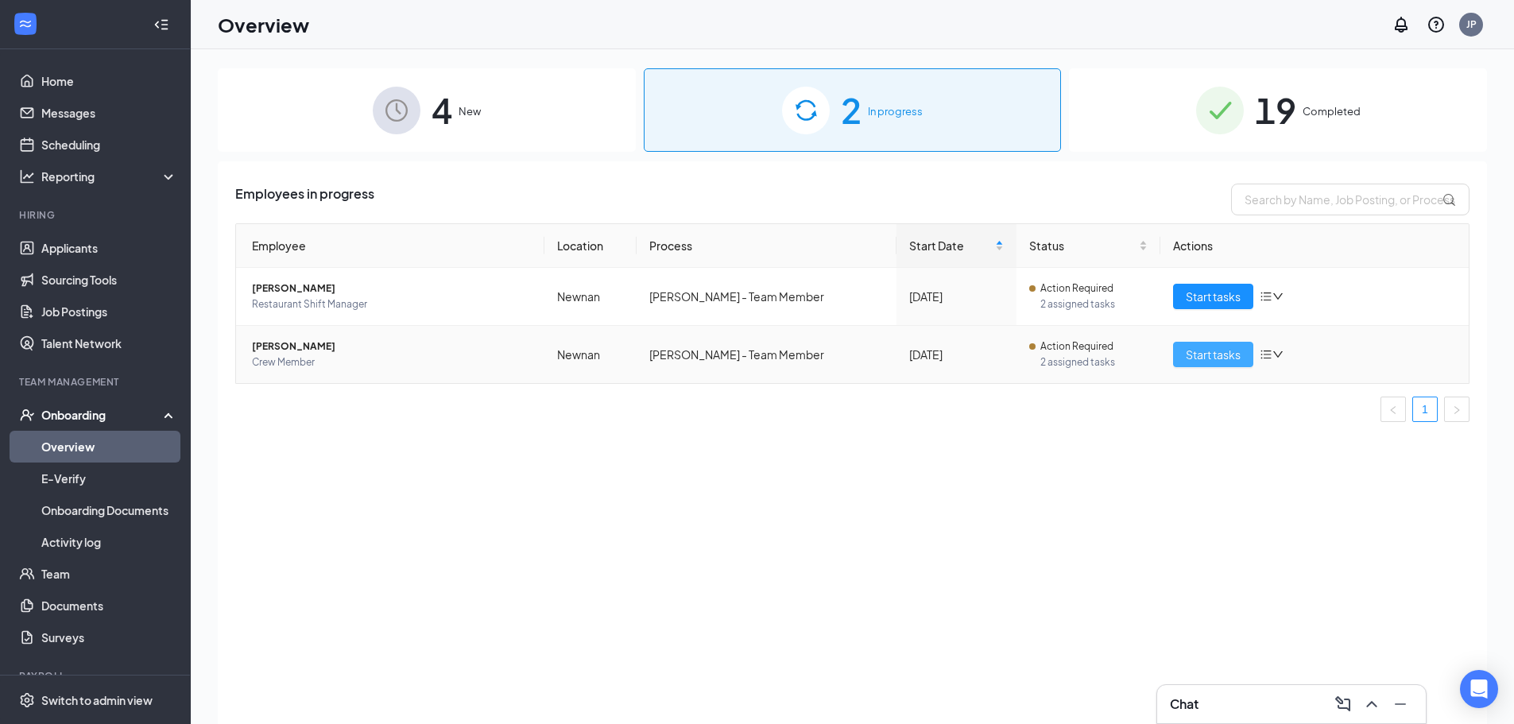
click at [1187, 354] on span "Start tasks" at bounding box center [1213, 354] width 55 height 17
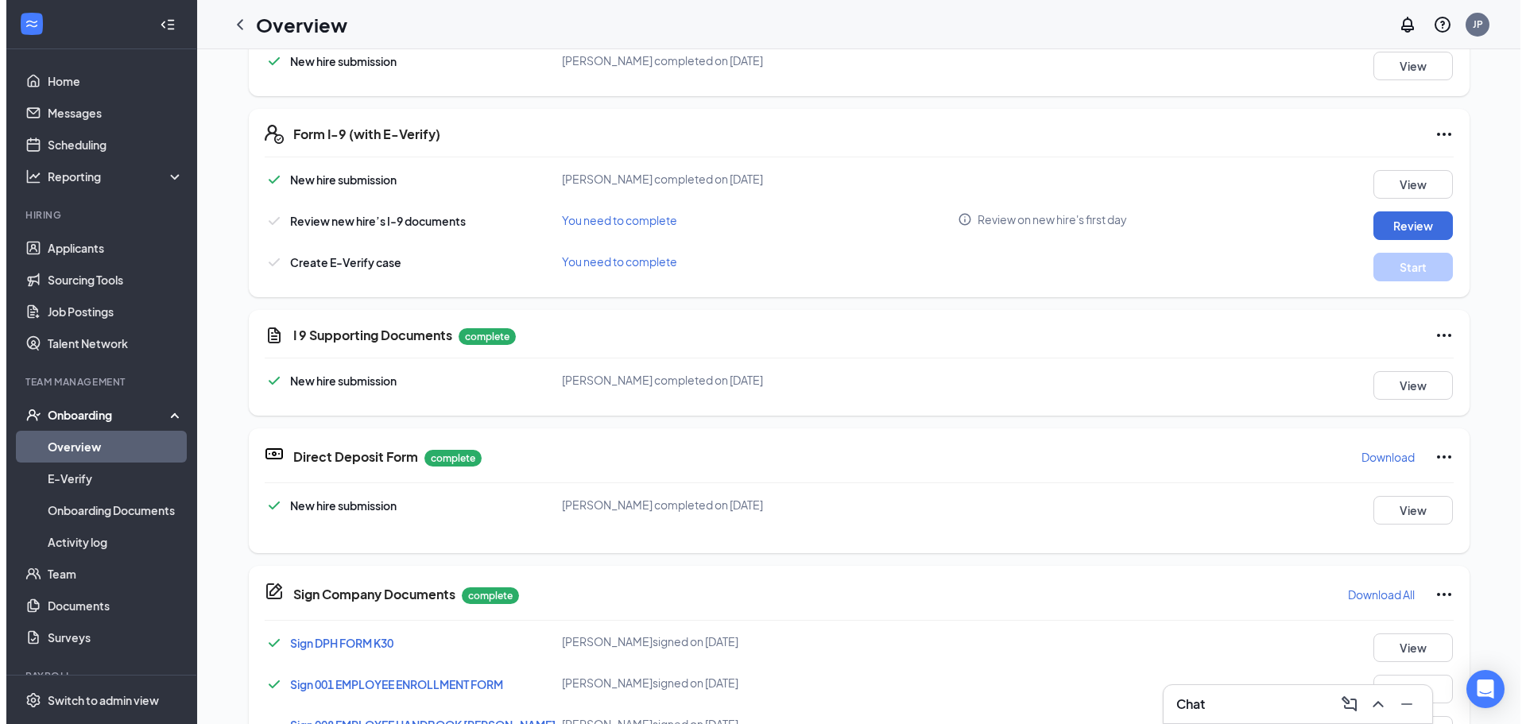
scroll to position [556, 0]
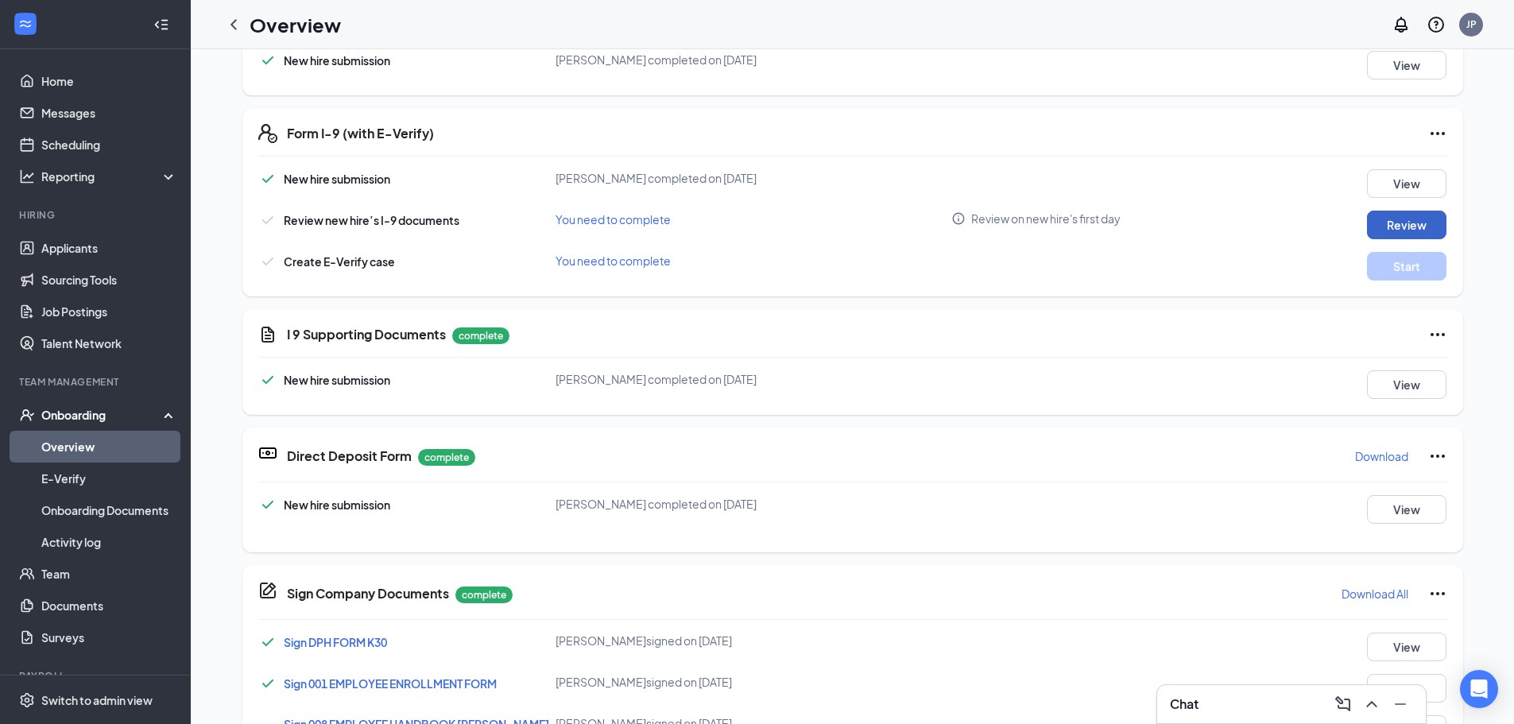
click at [1371, 225] on button "Review" at bounding box center [1406, 225] width 79 height 29
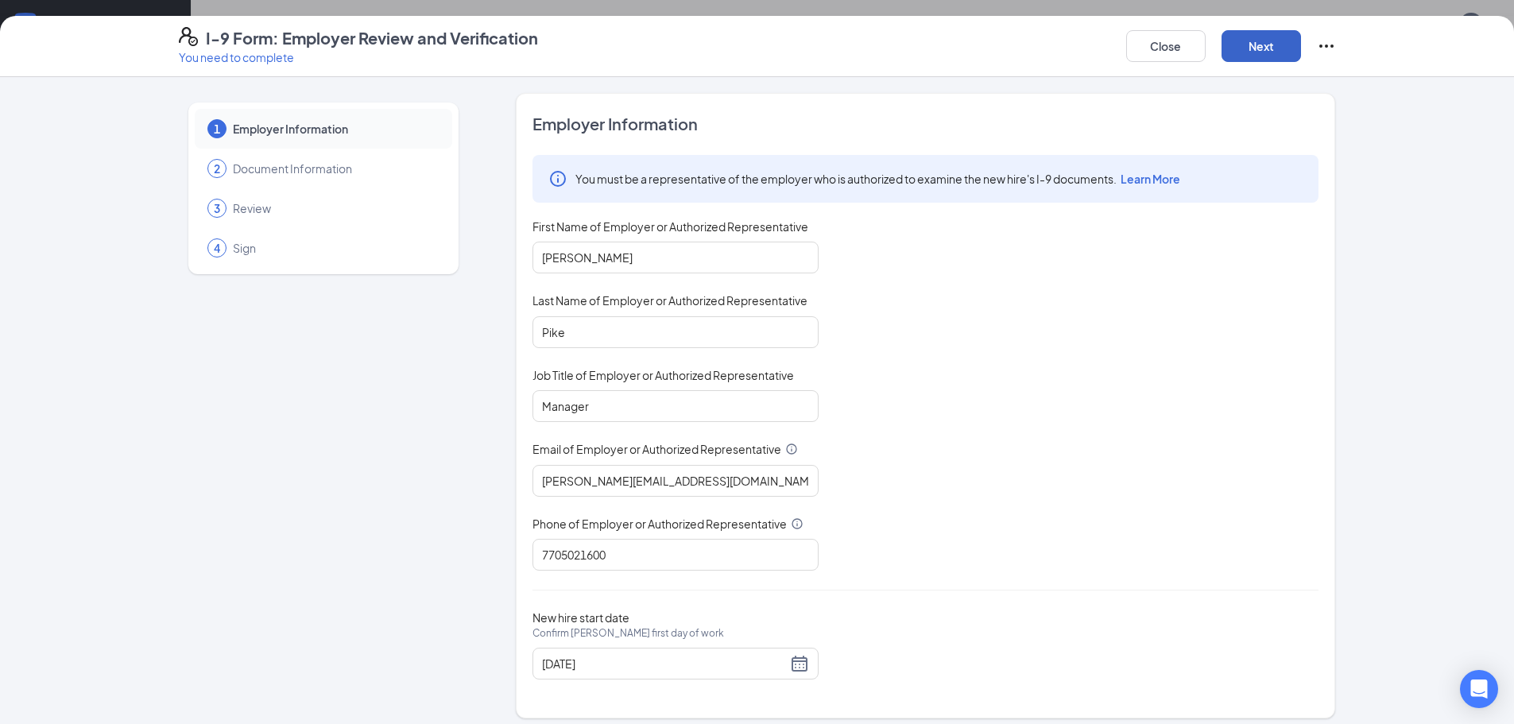
click at [1244, 48] on button "Next" at bounding box center [1261, 46] width 79 height 32
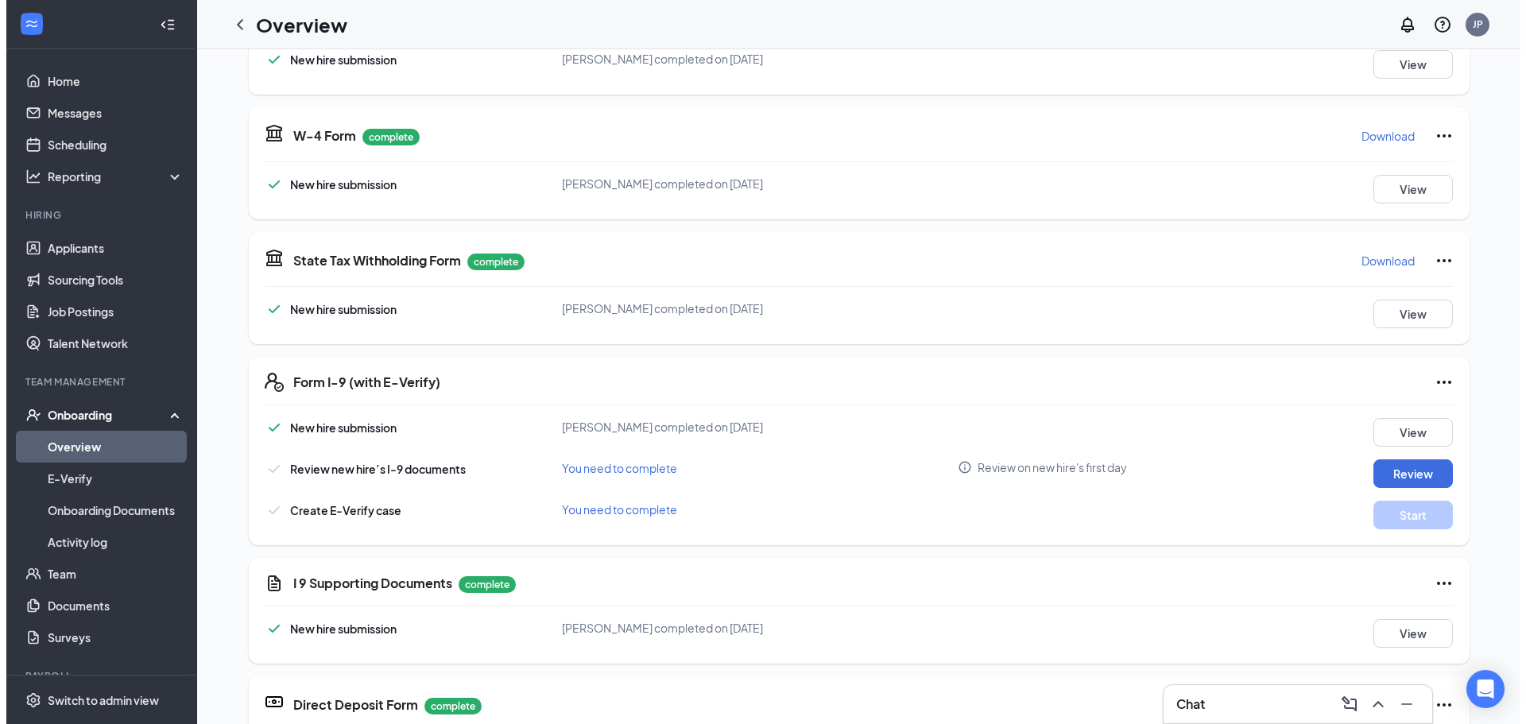
scroll to position [318, 0]
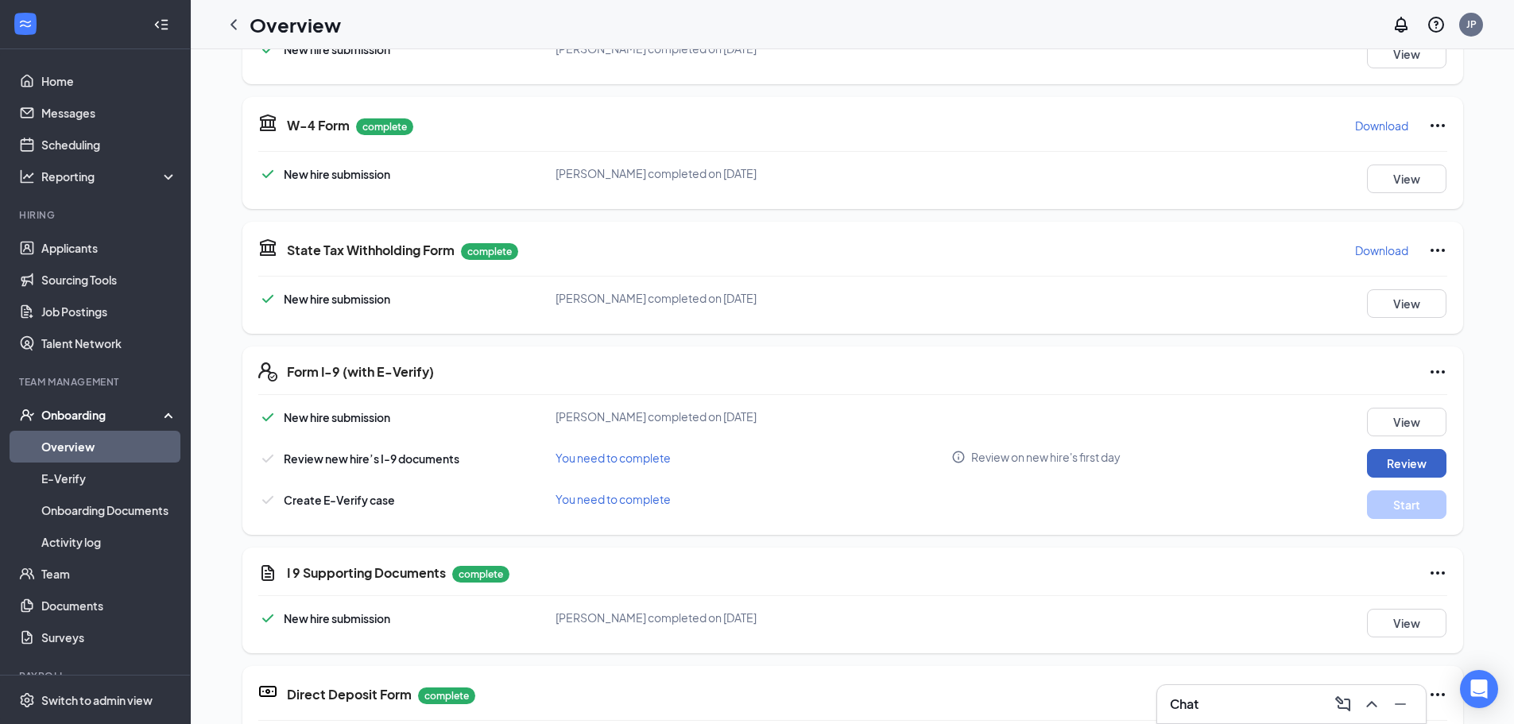
click at [1367, 459] on button "Review" at bounding box center [1406, 463] width 79 height 29
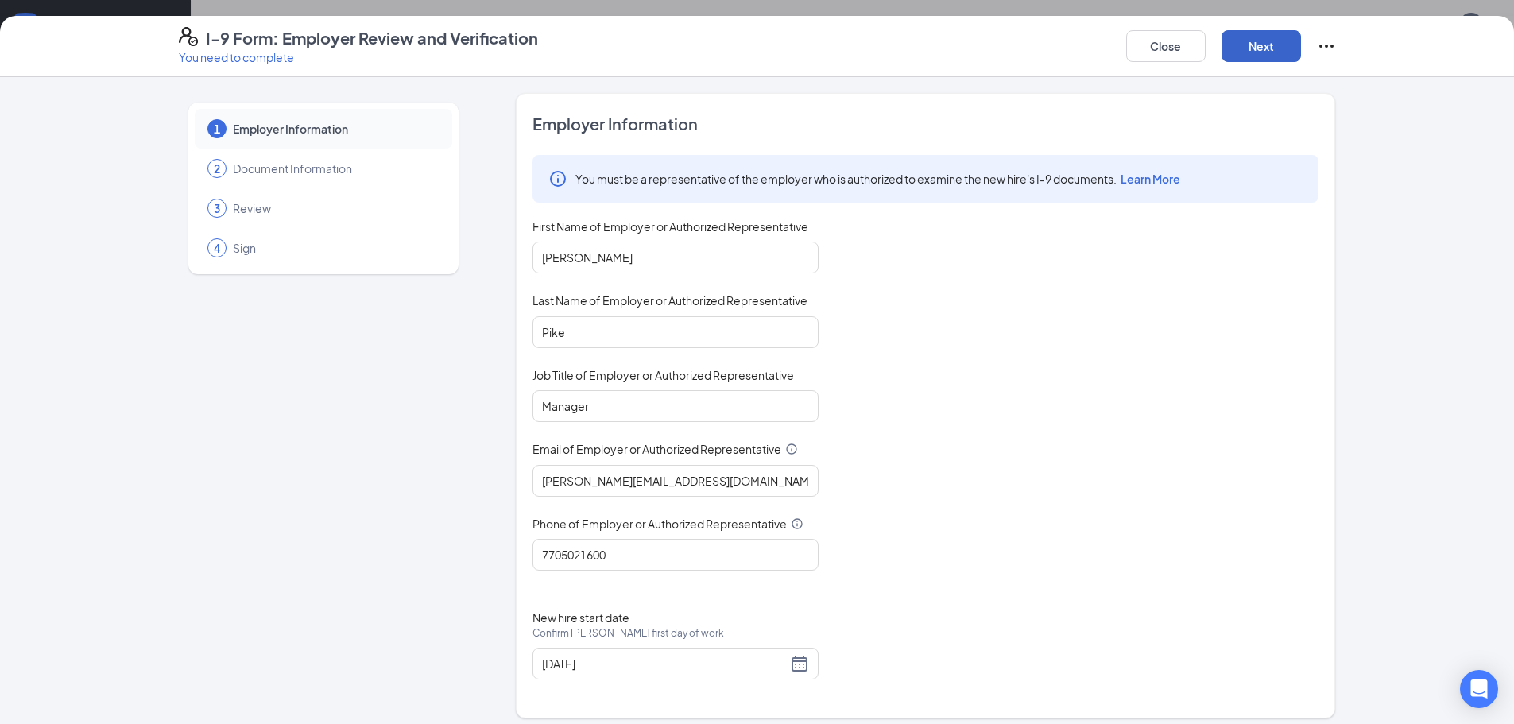
click at [1246, 54] on button "Next" at bounding box center [1261, 46] width 79 height 32
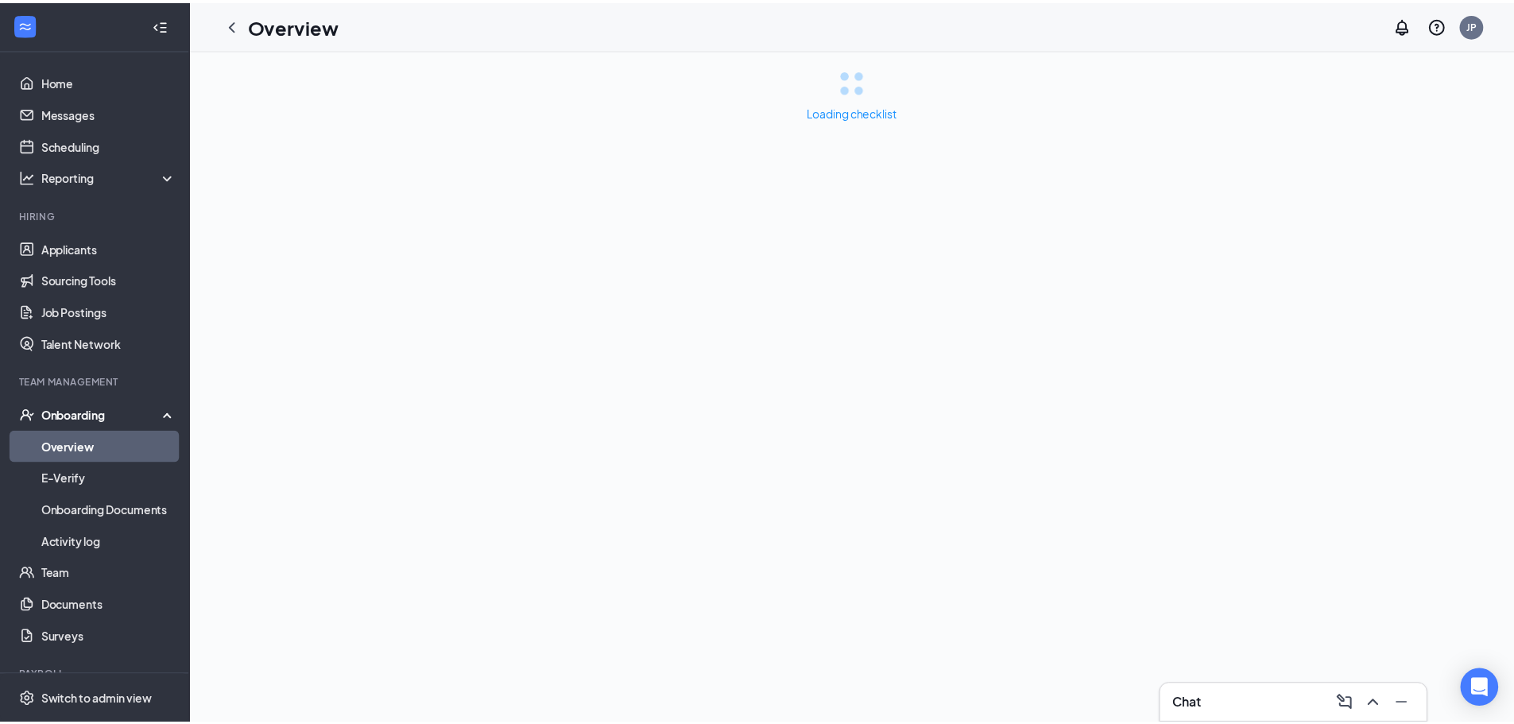
scroll to position [0, 0]
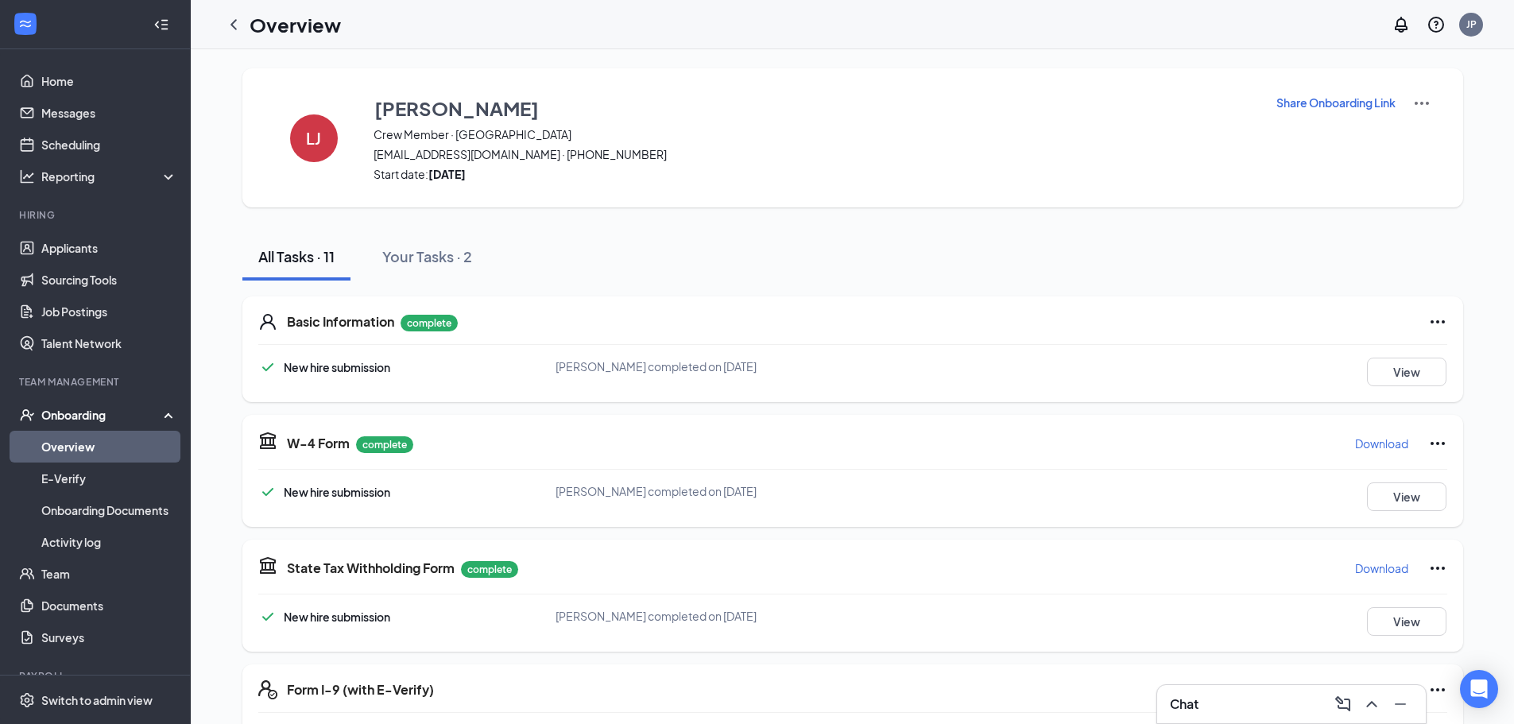
drag, startPoint x: 237, startPoint y: 15, endPoint x: 268, endPoint y: 56, distance: 51.0
click at [237, 15] on icon "ChevronLeft" at bounding box center [233, 24] width 19 height 19
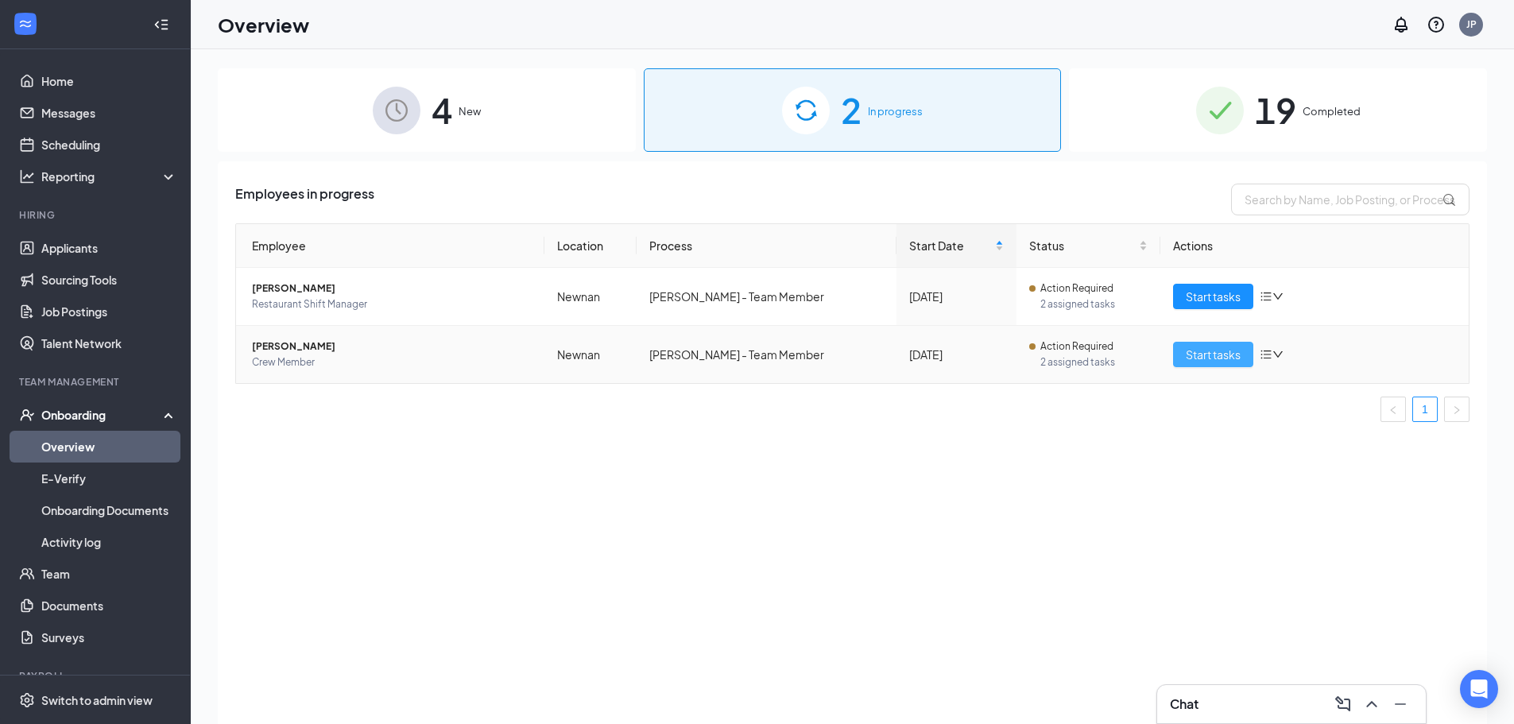
click at [1201, 357] on span "Start tasks" at bounding box center [1213, 354] width 55 height 17
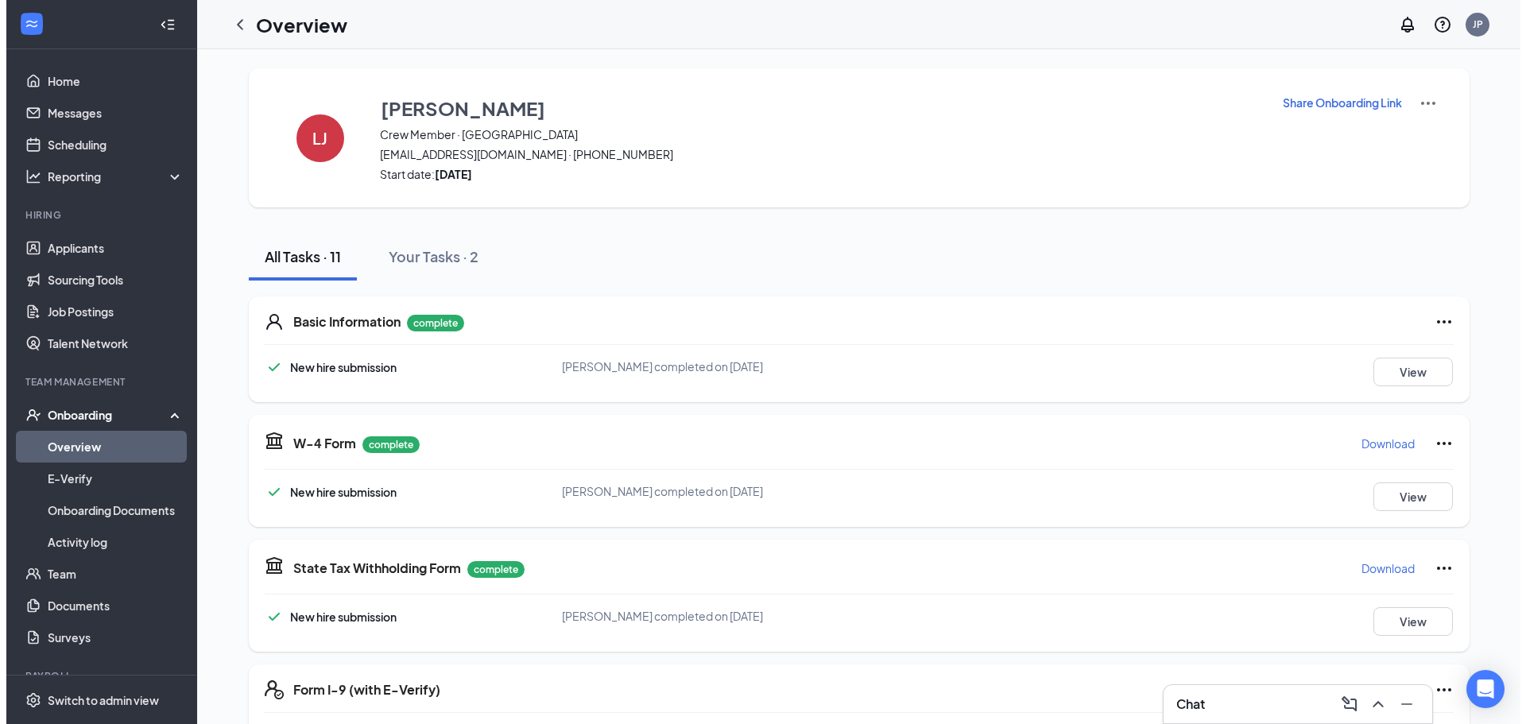
scroll to position [397, 0]
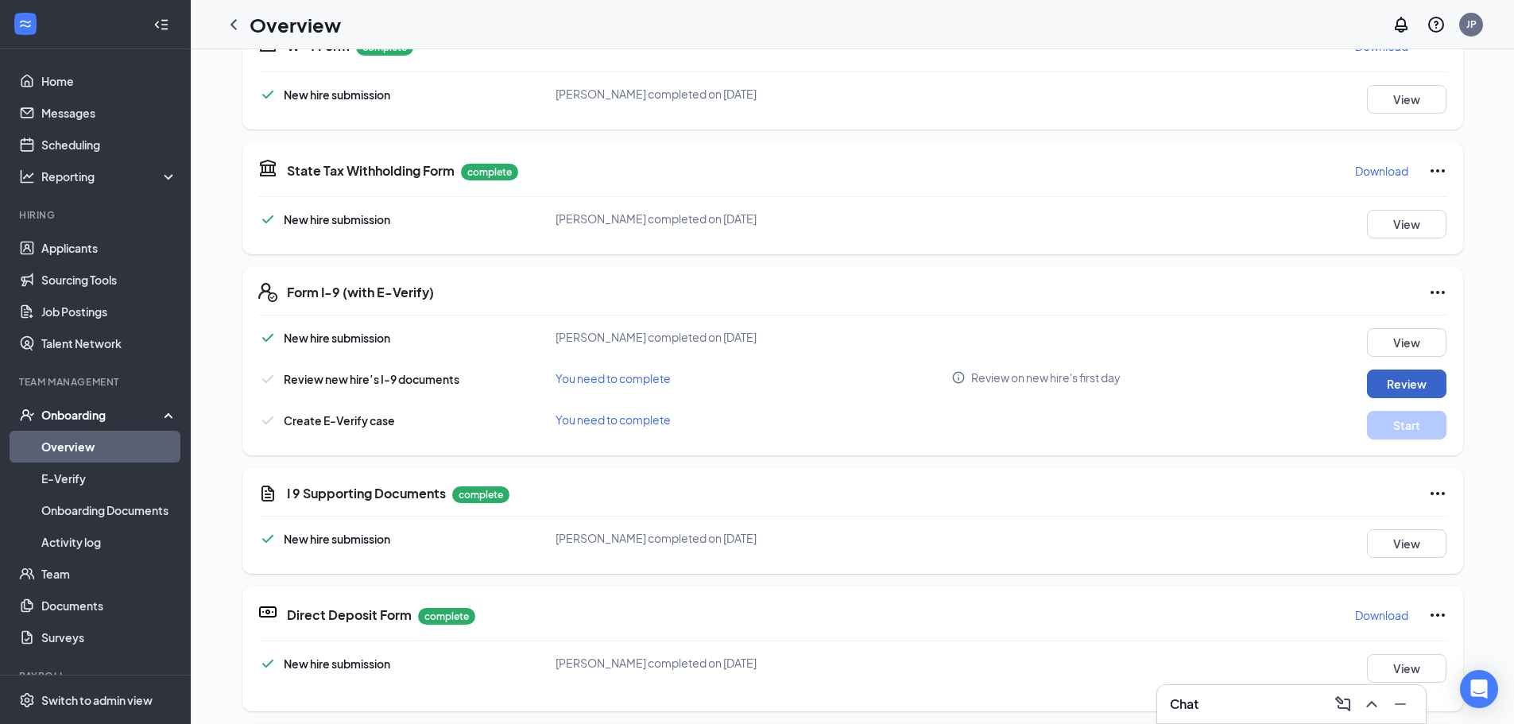
click at [1417, 385] on button "Review" at bounding box center [1406, 384] width 79 height 29
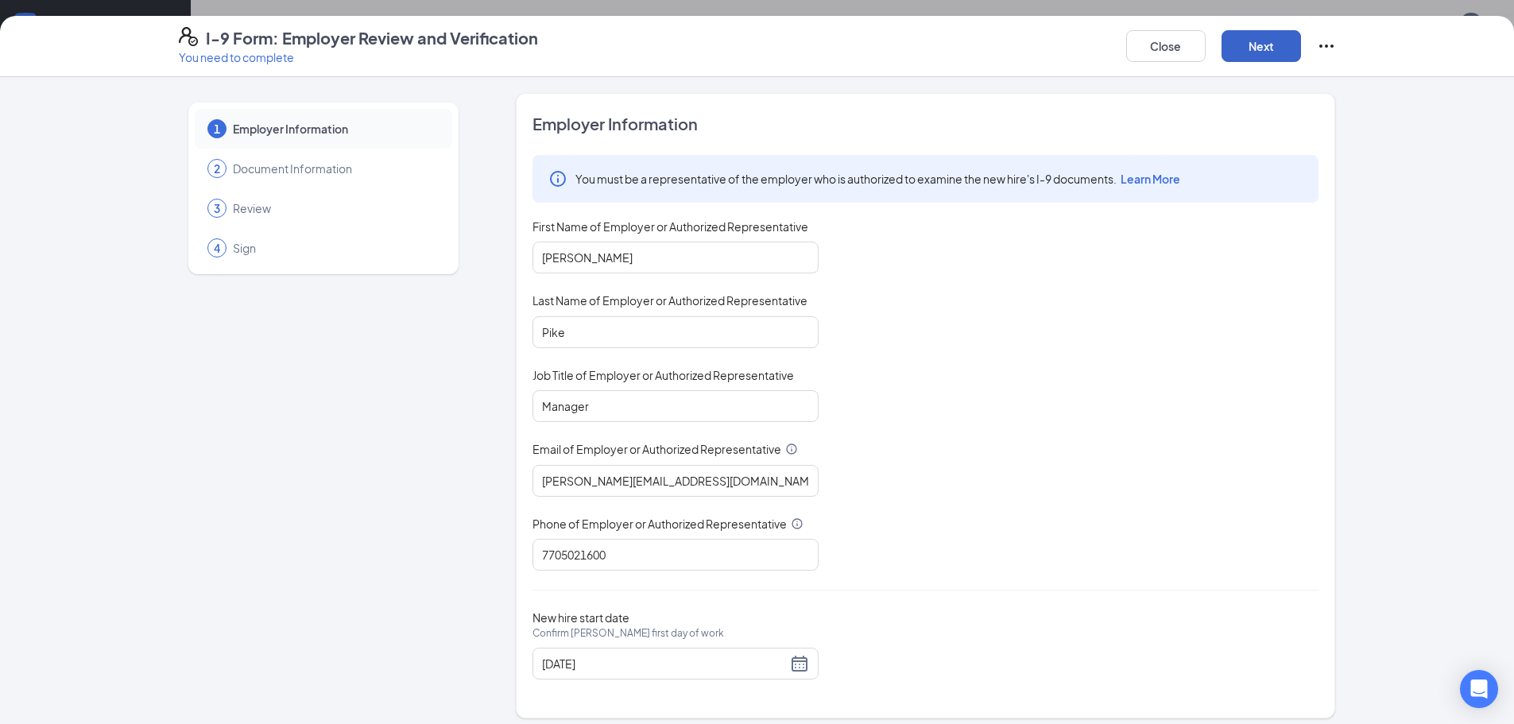
click at [1248, 51] on button "Next" at bounding box center [1261, 46] width 79 height 32
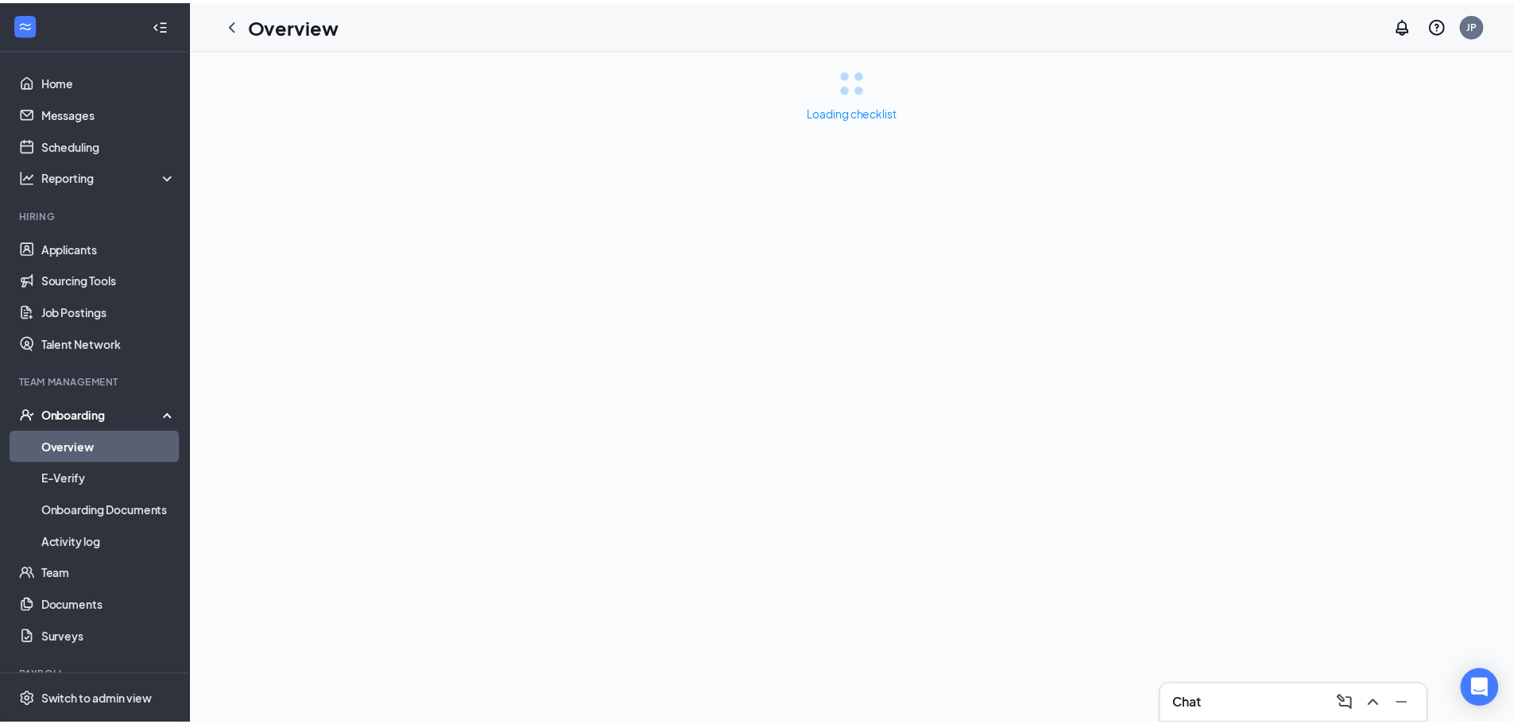
scroll to position [0, 0]
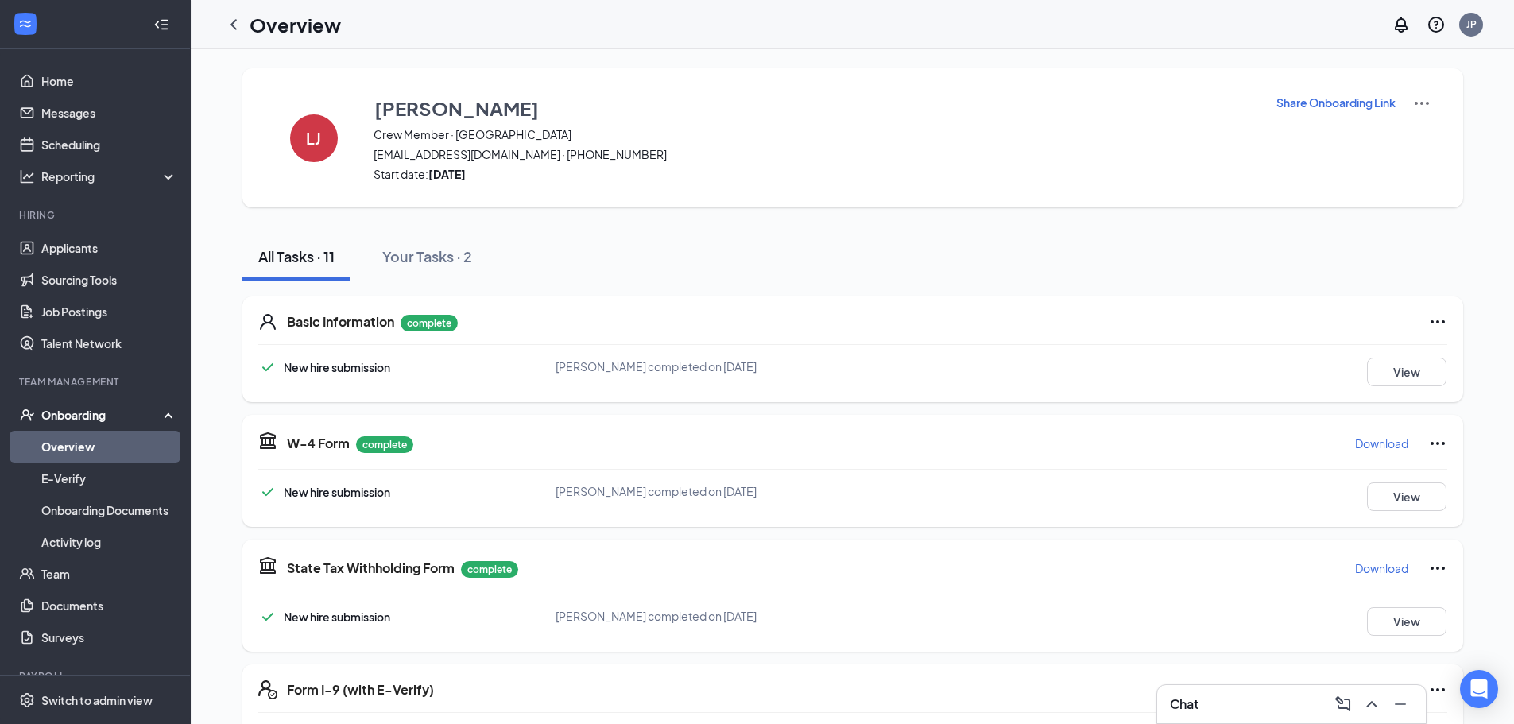
click at [1280, 710] on div "Chat" at bounding box center [1291, 704] width 243 height 25
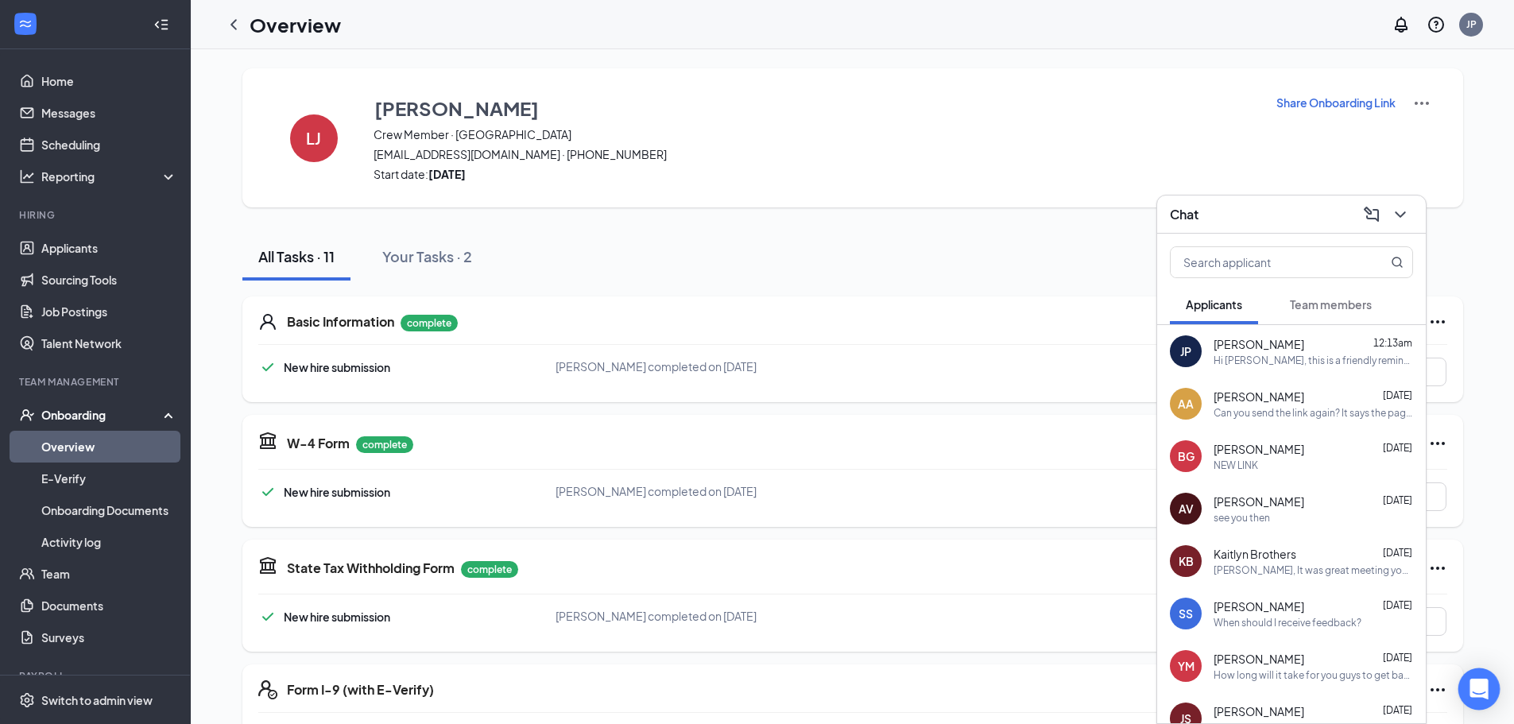
click at [1471, 679] on div "Open Intercom Messenger" at bounding box center [1480, 690] width 42 height 42
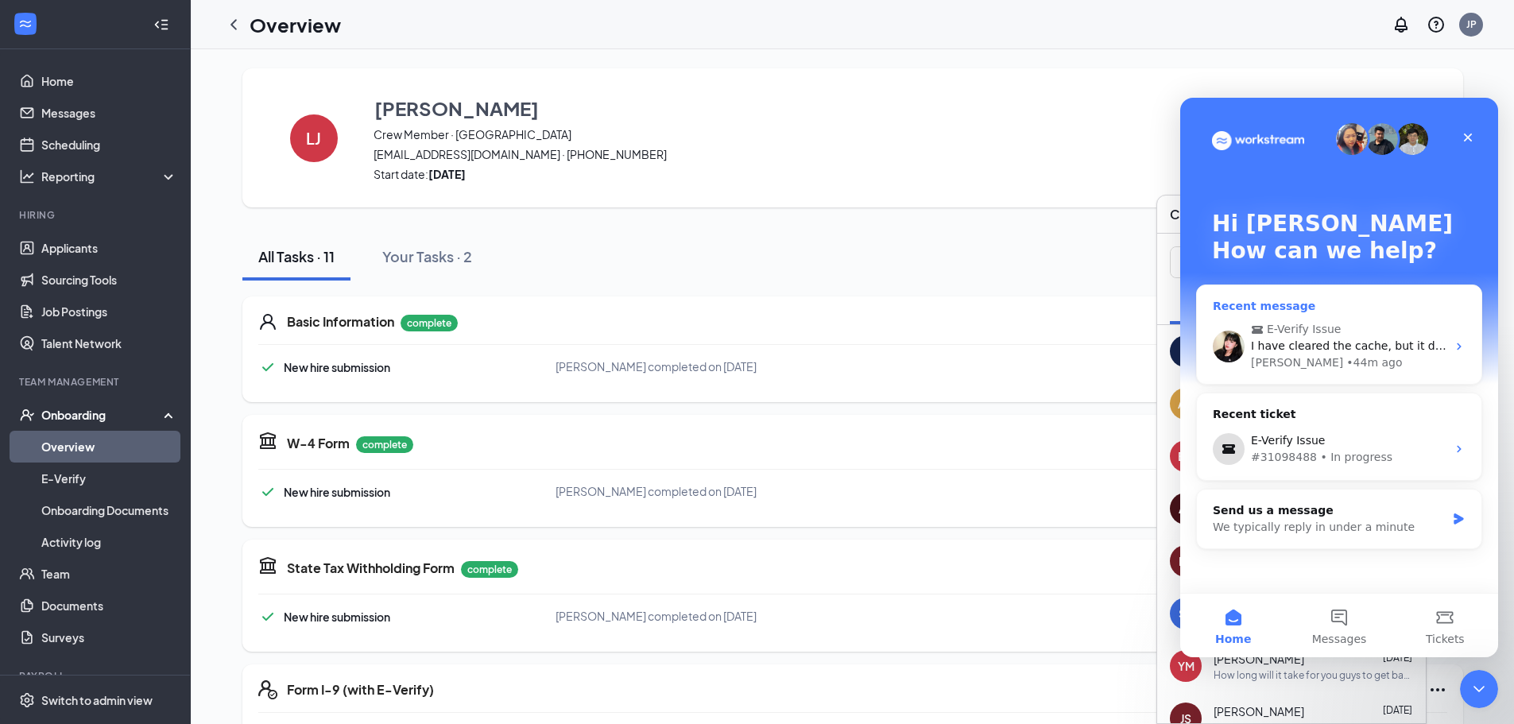
click at [1344, 349] on span "I have cleared the cache, but it does the same thing." at bounding box center [1398, 345] width 295 height 13
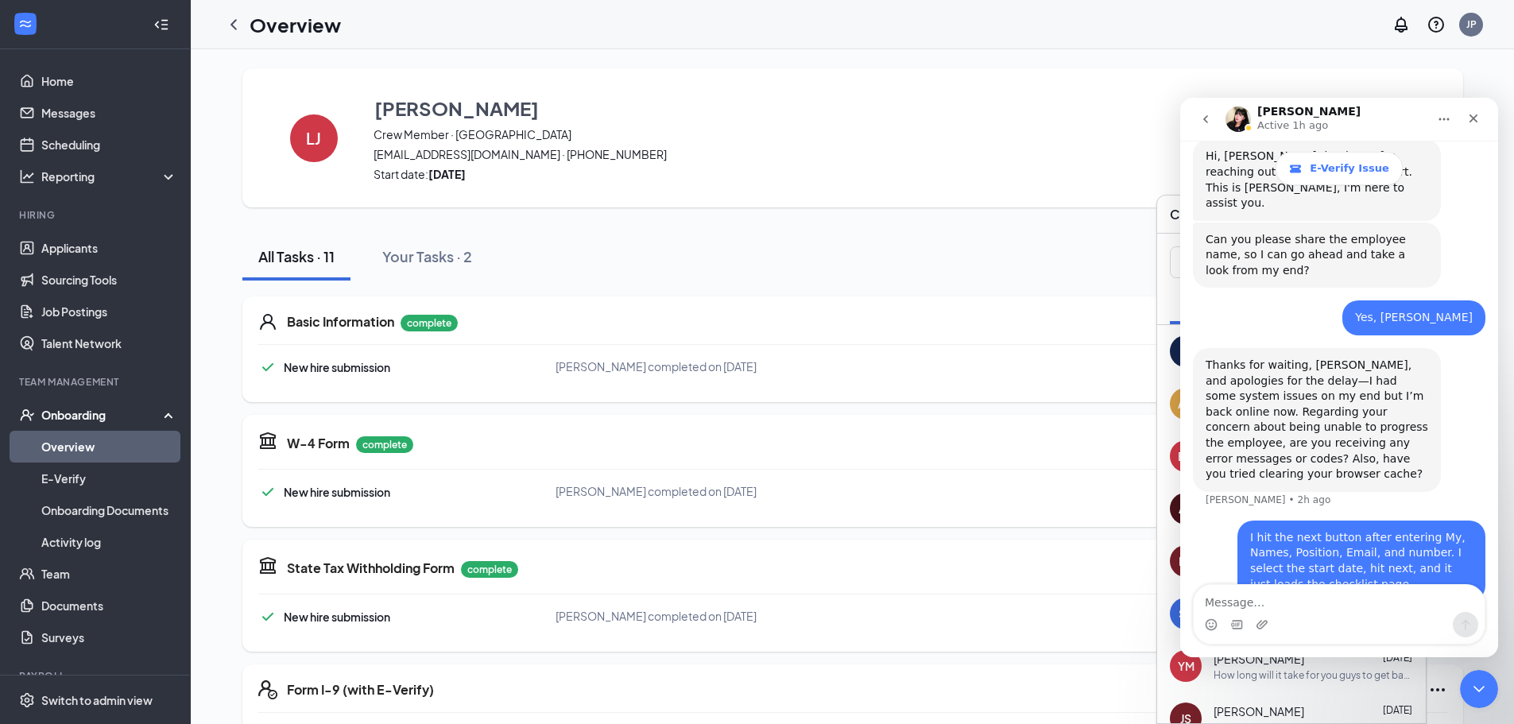
scroll to position [541, 0]
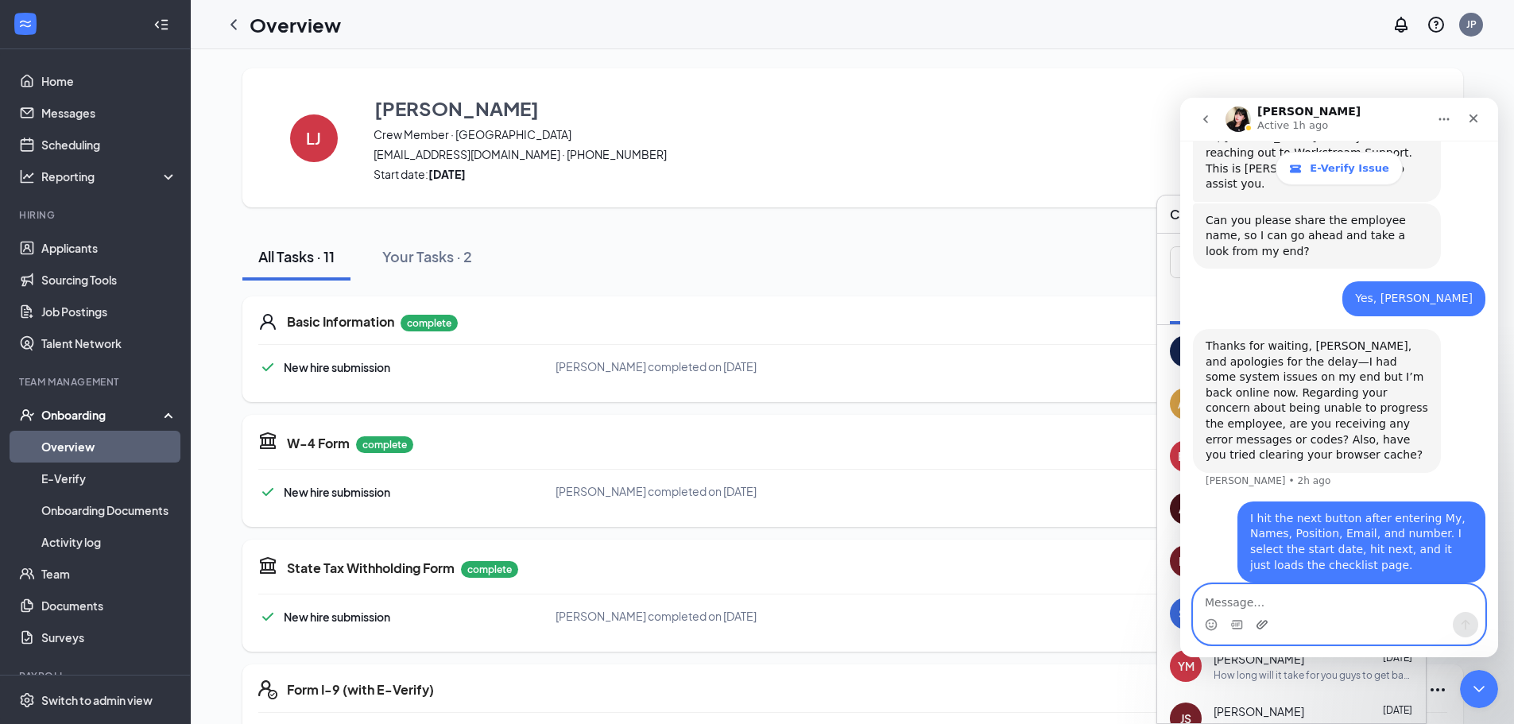
click at [1264, 625] on icon "Upload attachment" at bounding box center [1262, 624] width 13 height 13
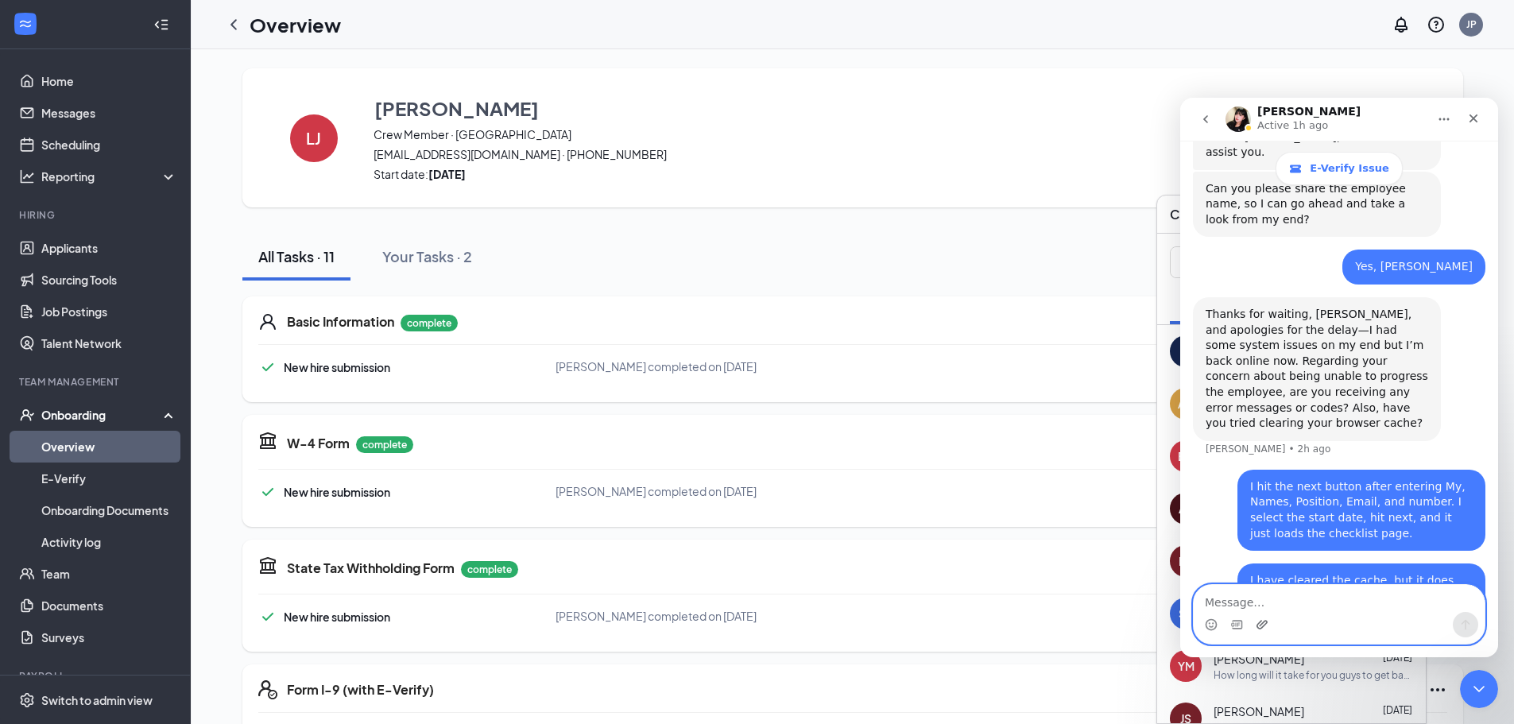
scroll to position [580, 0]
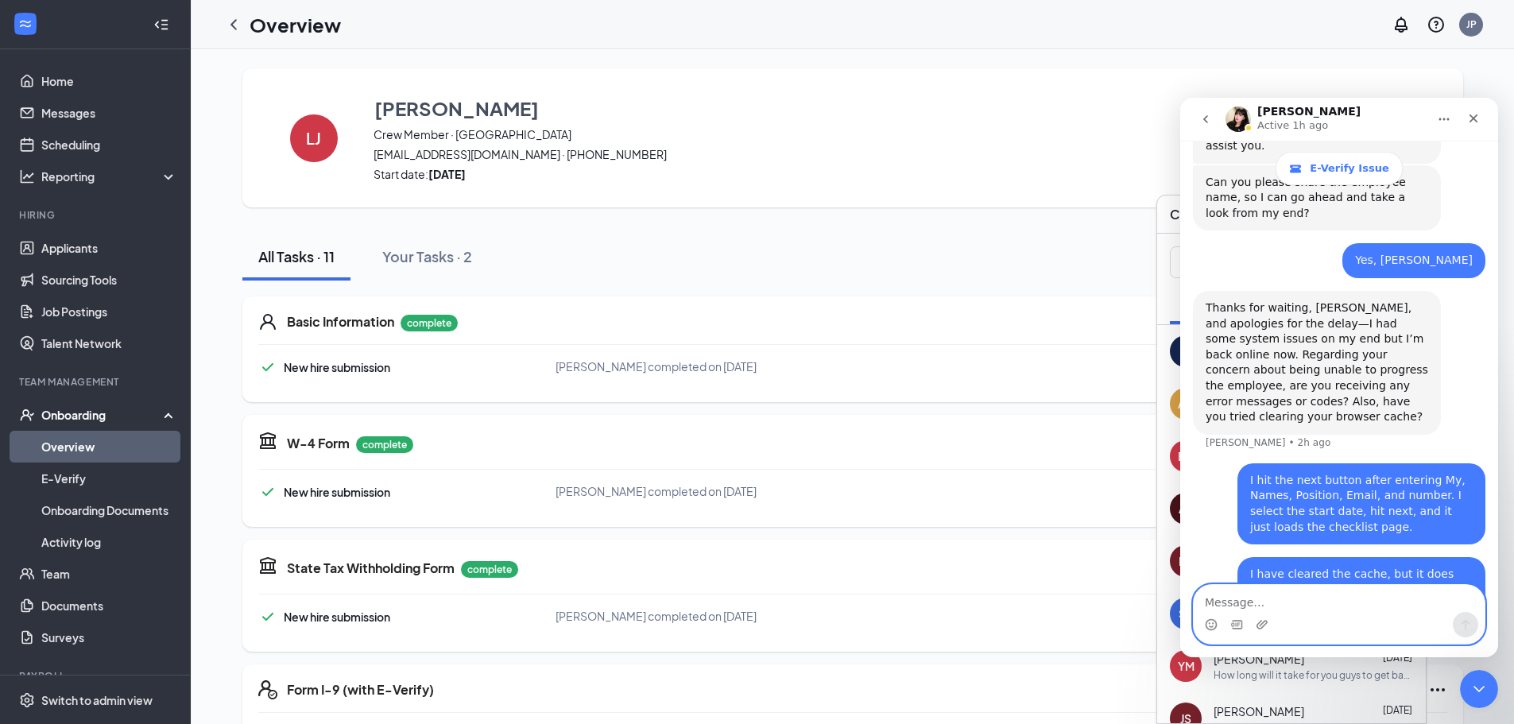
click at [1223, 595] on textarea "Message…" at bounding box center [1339, 598] width 291 height 27
type textarea "That is a video of what is happening."
click at [1470, 615] on button "Send a message…" at bounding box center [1465, 624] width 25 height 25
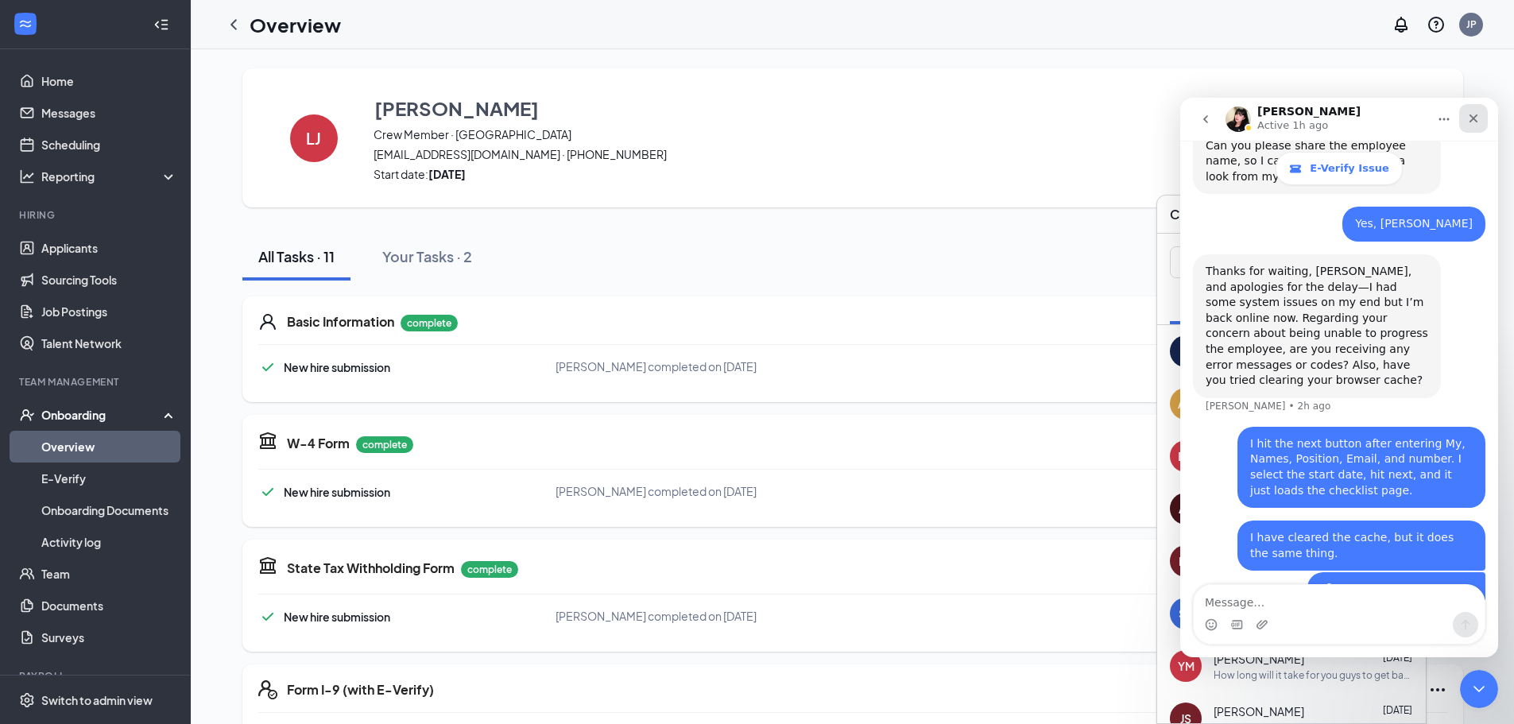
click at [1479, 104] on div "Close" at bounding box center [1474, 118] width 29 height 29
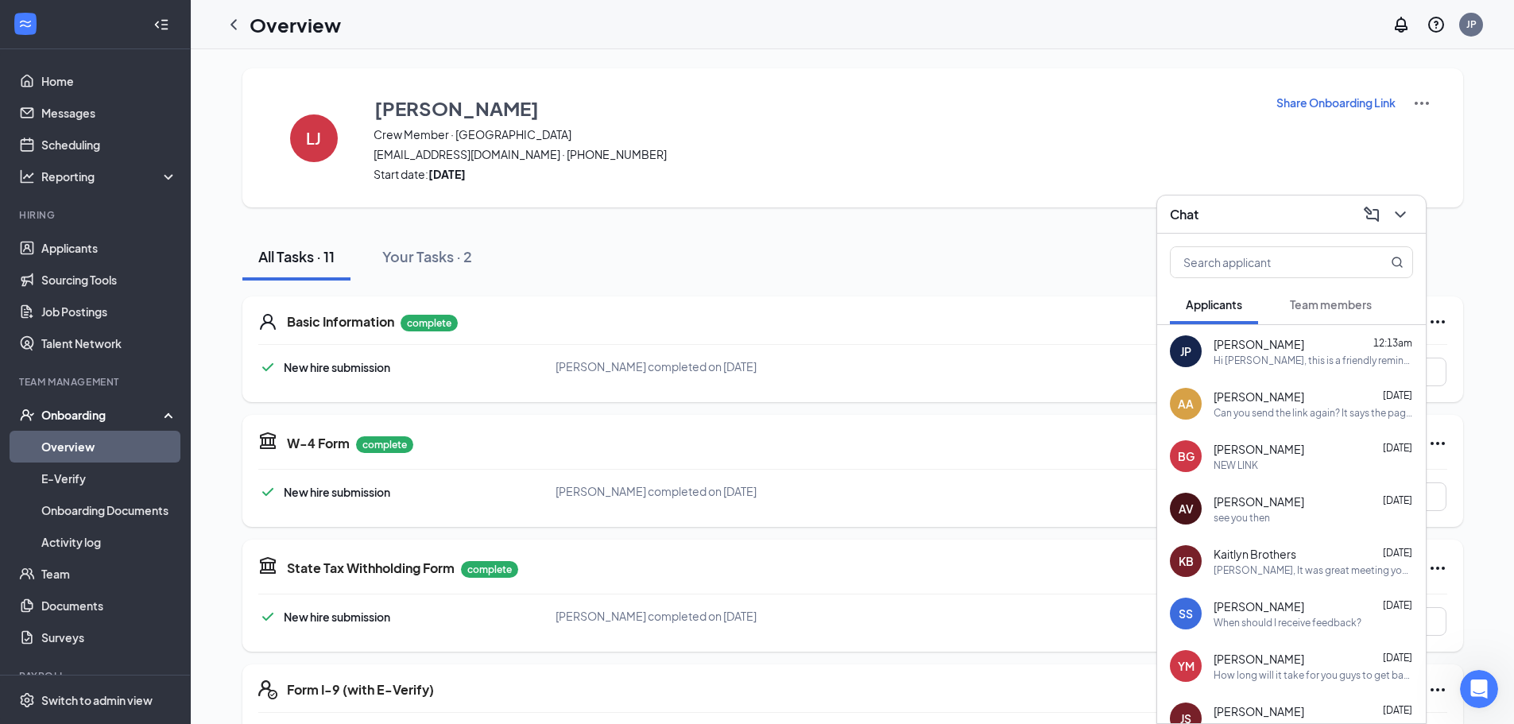
click at [1410, 200] on div "Chat" at bounding box center [1291, 215] width 269 height 38
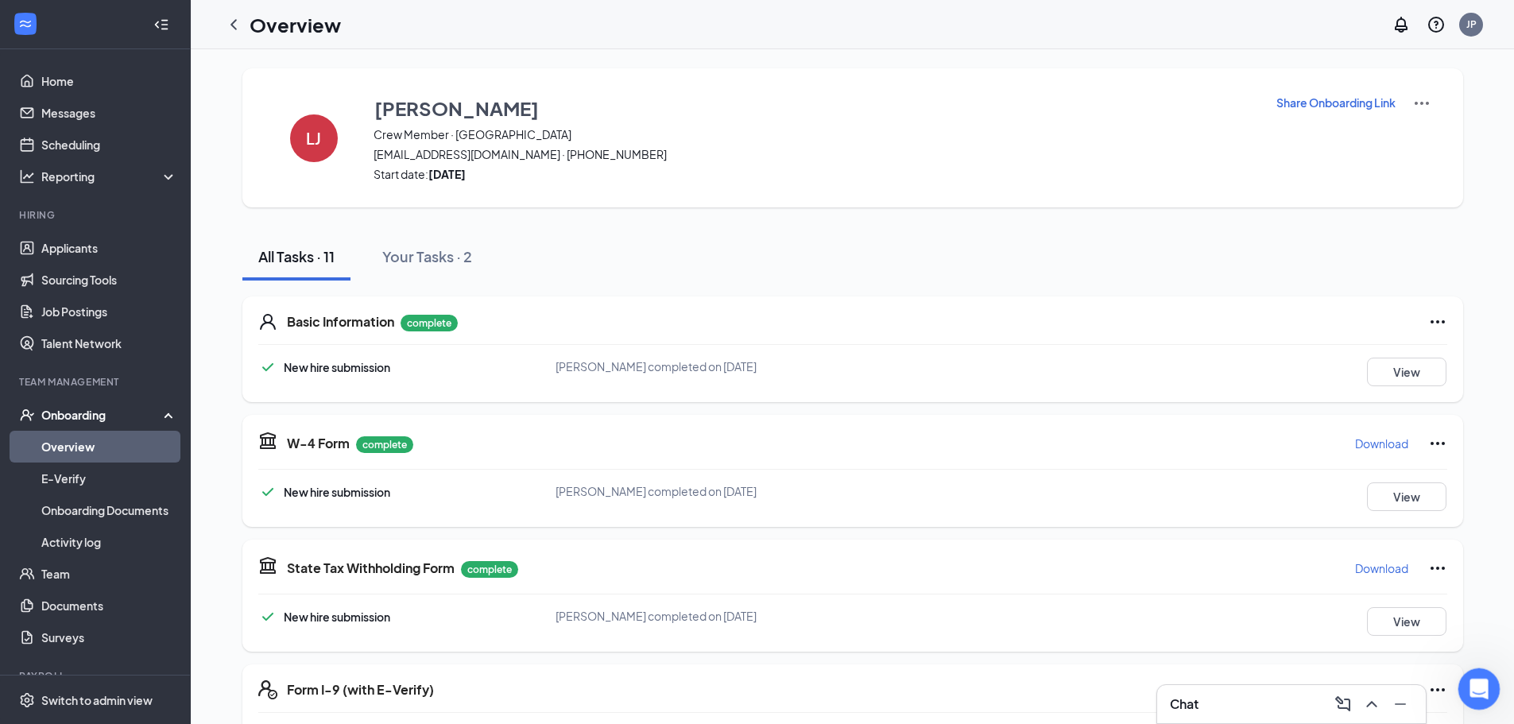
click at [1478, 689] on icon "Open Intercom Messenger" at bounding box center [1477, 687] width 26 height 26
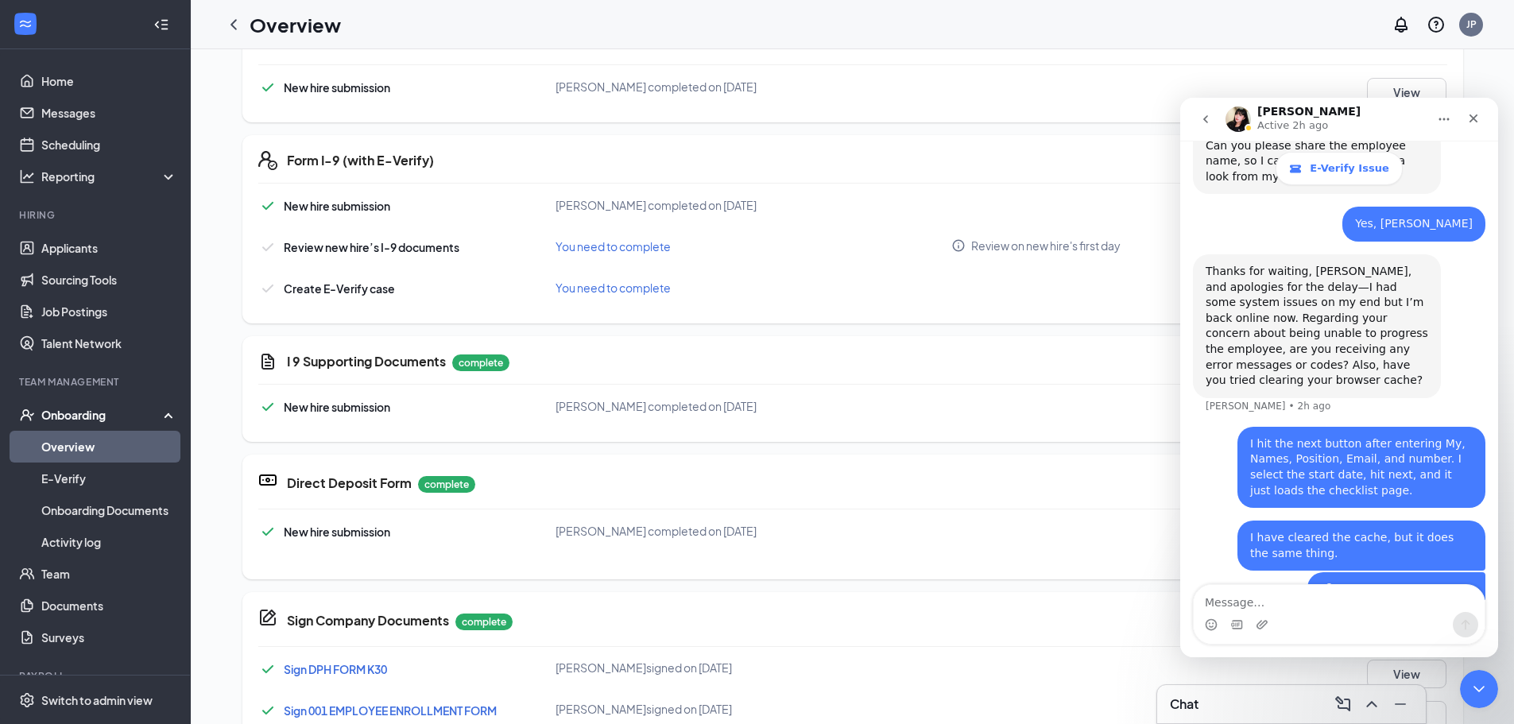
scroll to position [556, 0]
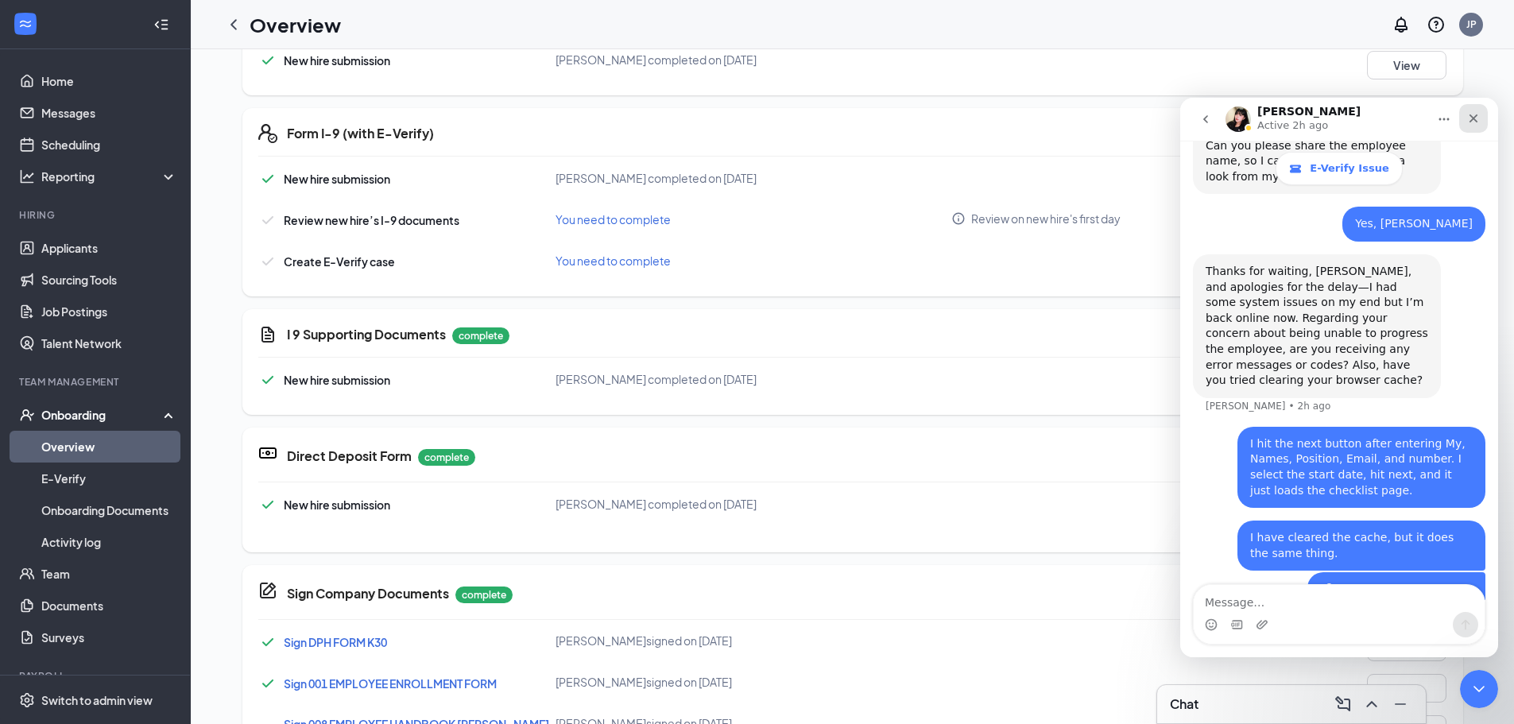
click at [1475, 124] on icon "Close" at bounding box center [1474, 118] width 13 height 13
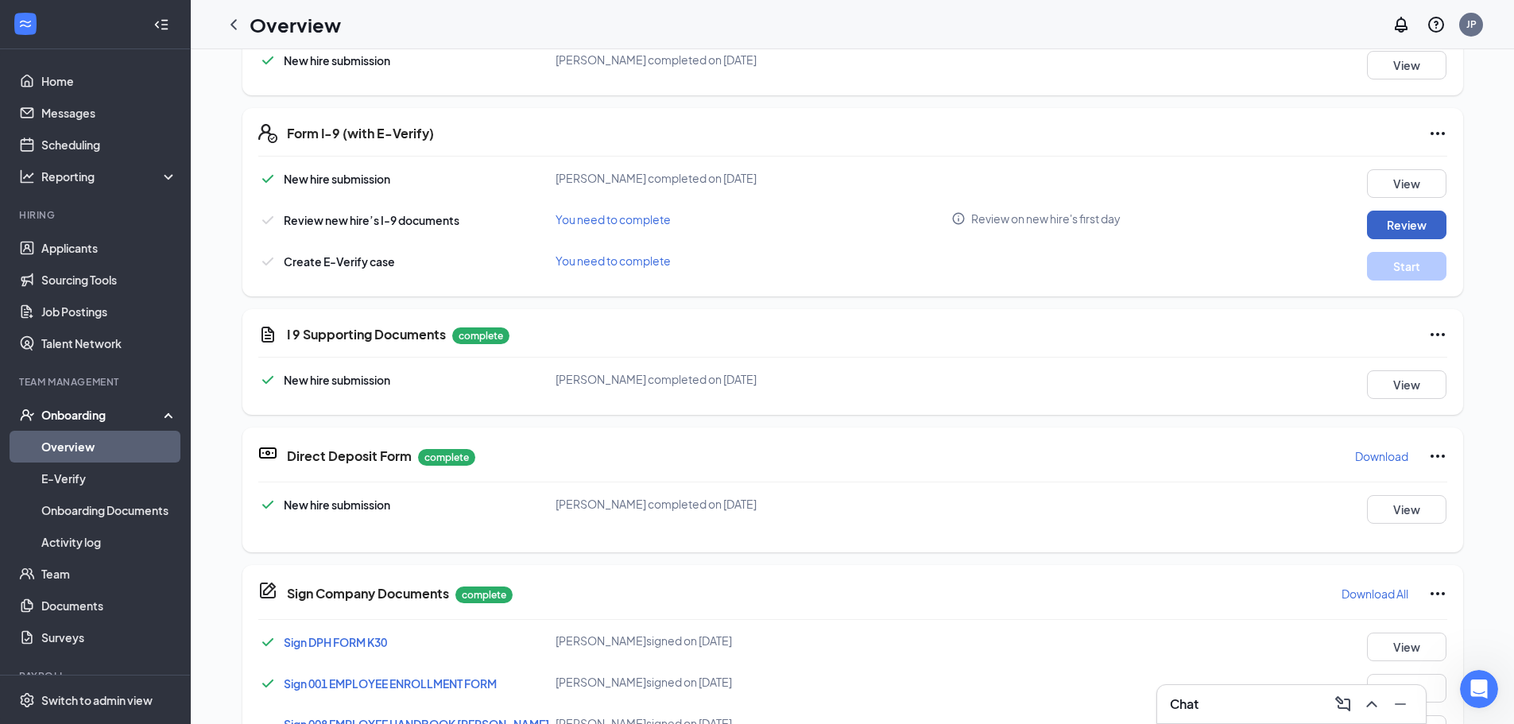
click at [1390, 223] on button "Review" at bounding box center [1406, 225] width 79 height 29
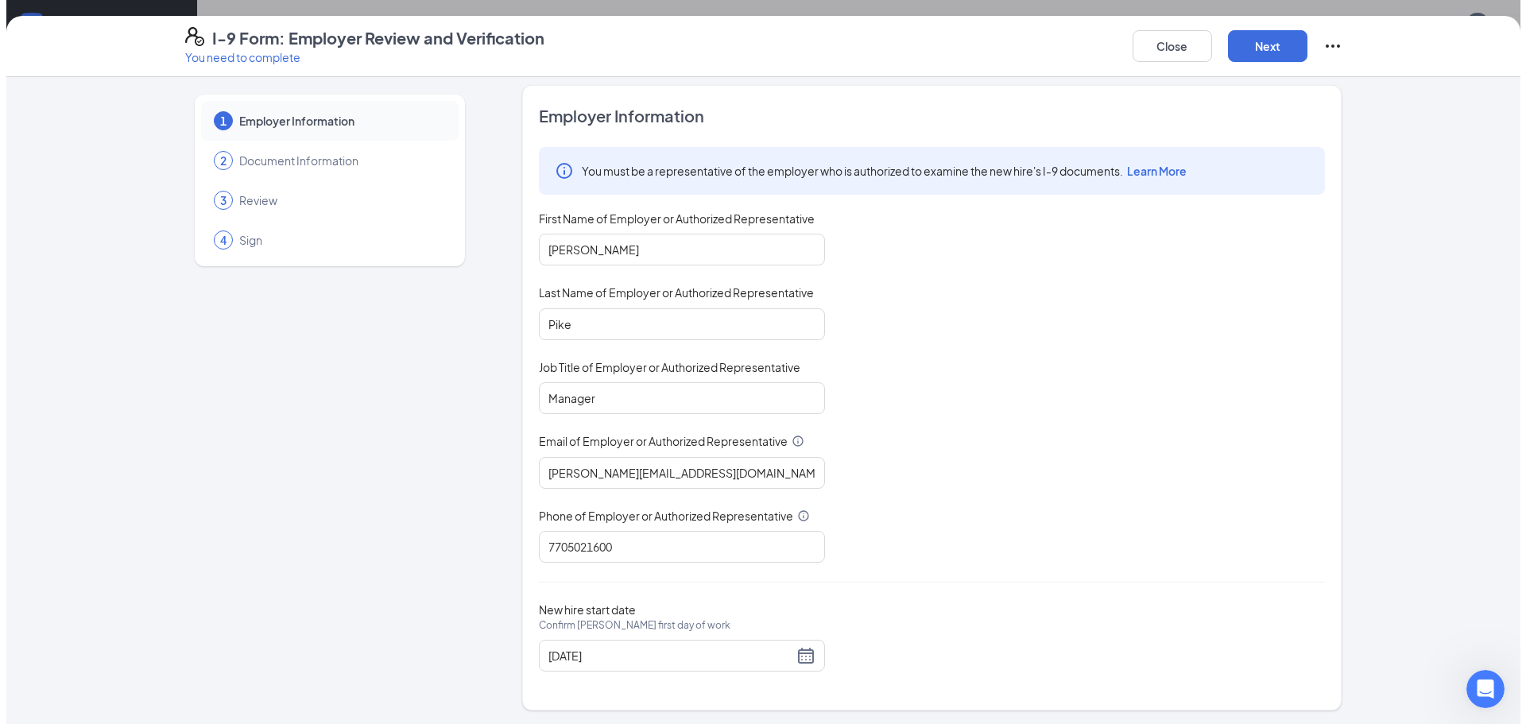
scroll to position [10, 0]
click at [1270, 42] on button "Next" at bounding box center [1261, 46] width 79 height 32
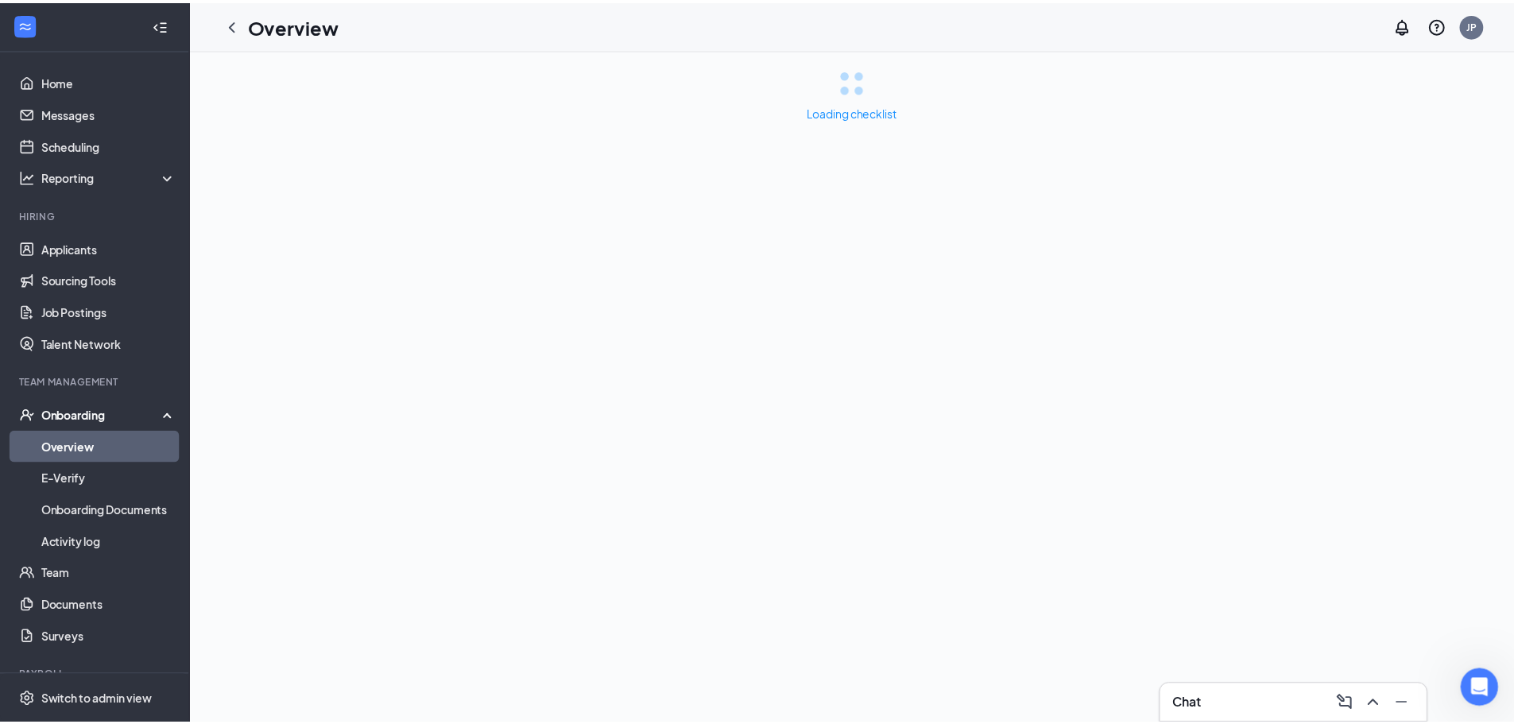
scroll to position [0, 0]
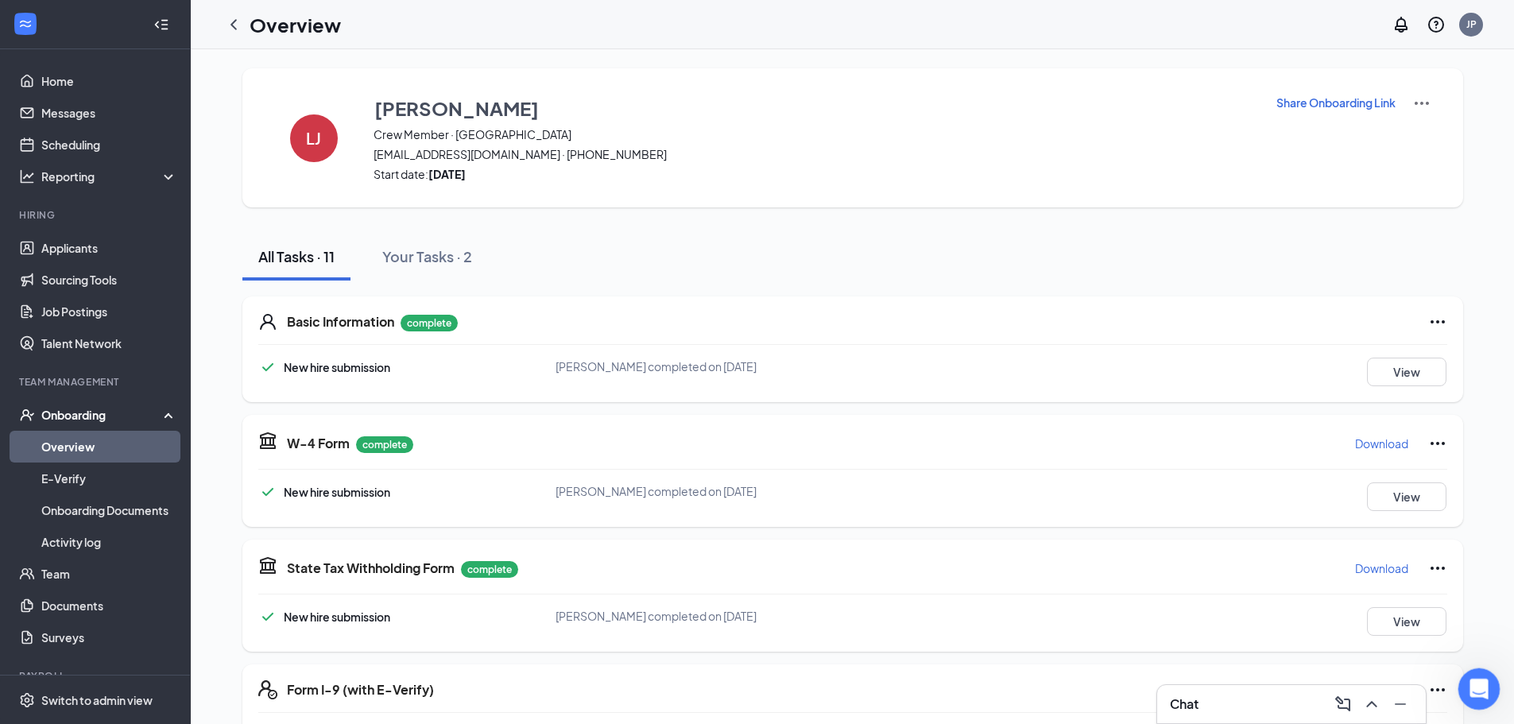
click at [1480, 688] on icon "Open Intercom Messenger" at bounding box center [1477, 687] width 26 height 26
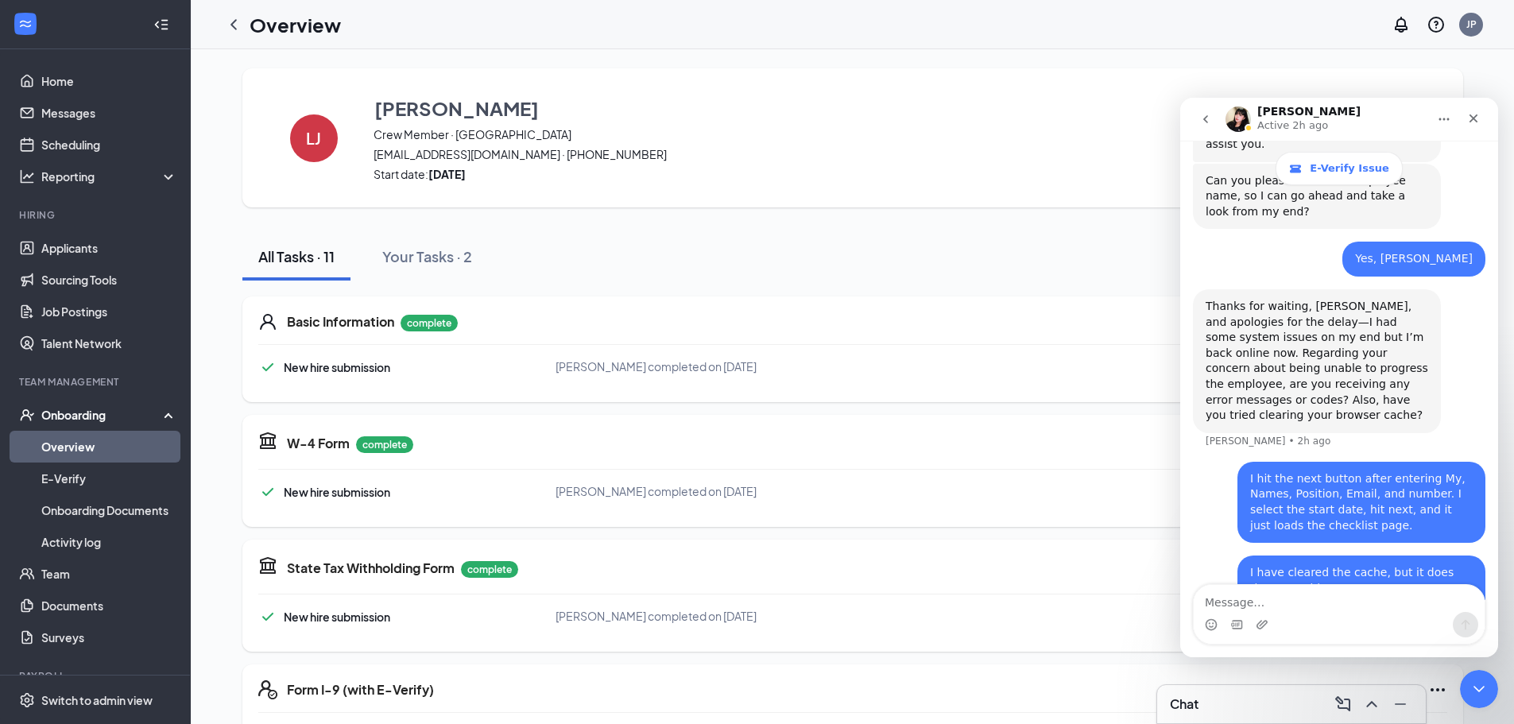
scroll to position [616, 0]
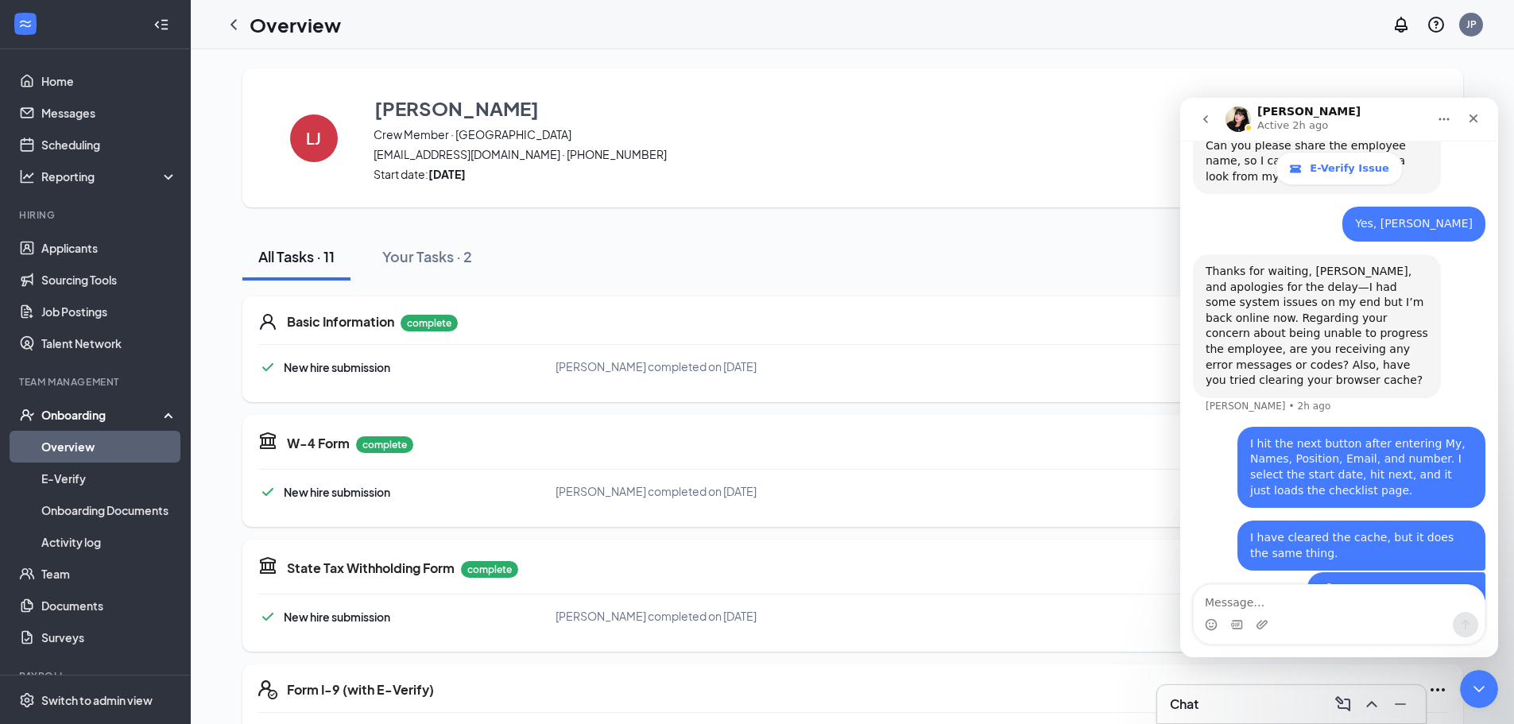
click at [1382, 583] on div "HR - Works...-30-33.mp4" at bounding box center [1404, 591] width 137 height 17
drag, startPoint x: 1469, startPoint y: 119, endPoint x: 2650, endPoint y: 216, distance: 1184.5
click at [1469, 119] on icon "Close" at bounding box center [1474, 118] width 13 height 13
